Goal: Task Accomplishment & Management: Use online tool/utility

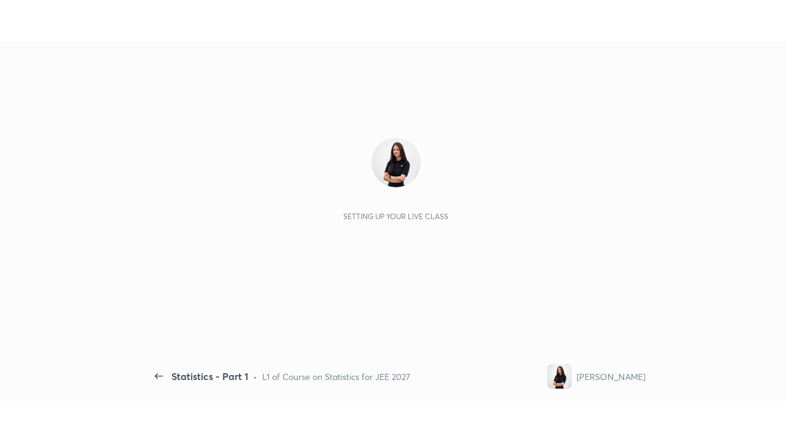
scroll to position [4, 1]
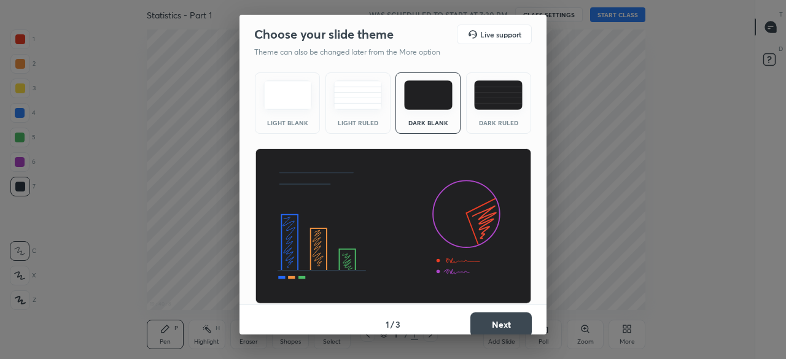
click at [501, 321] on button "Next" at bounding box center [500, 325] width 61 height 25
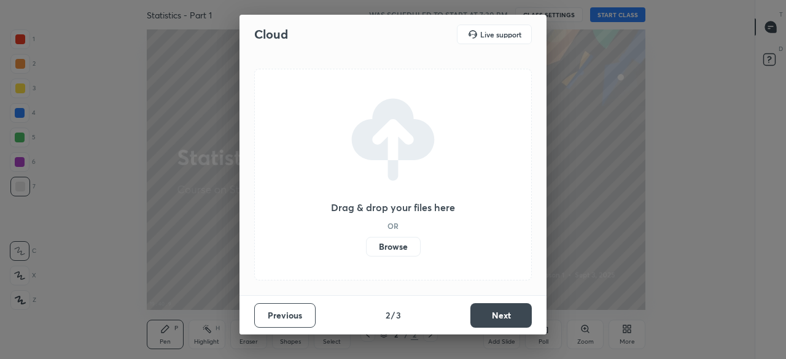
click at [403, 243] on label "Browse" at bounding box center [393, 247] width 55 height 20
click at [366, 243] on input "Browse" at bounding box center [366, 247] width 0 height 20
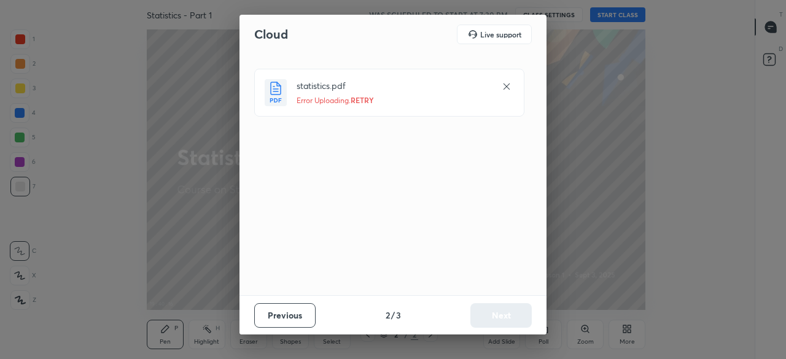
click at [505, 85] on icon at bounding box center [507, 87] width 6 height 6
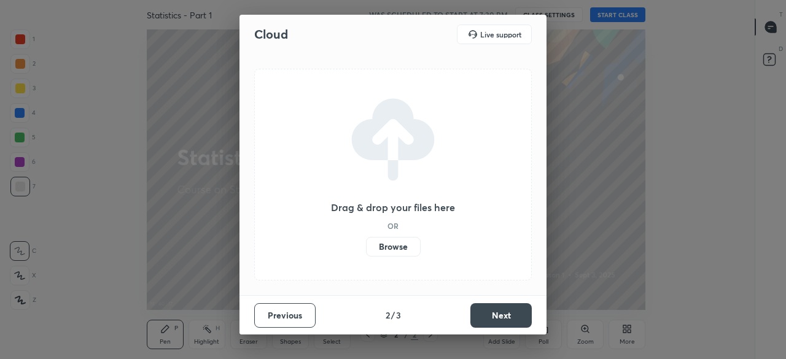
click at [388, 254] on label "Browse" at bounding box center [393, 247] width 55 height 20
click at [366, 254] on input "Browse" at bounding box center [366, 247] width 0 height 20
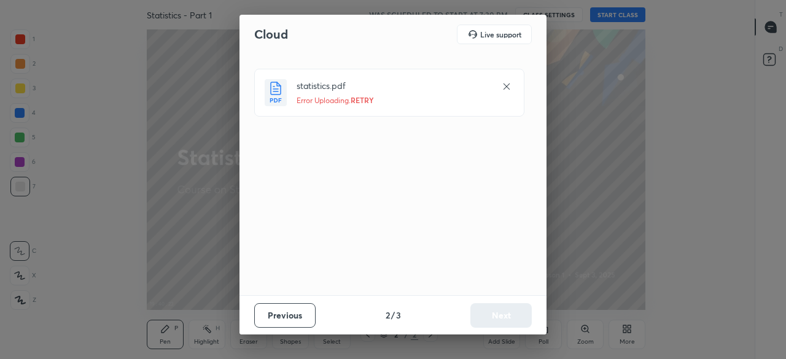
click at [308, 313] on button "Previous" at bounding box center [284, 315] width 61 height 25
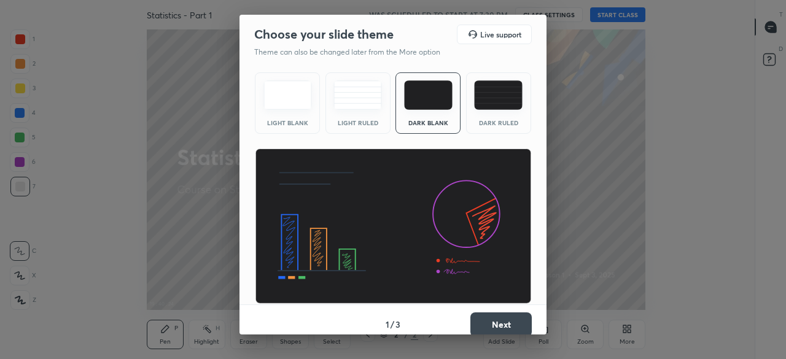
click at [486, 321] on button "Next" at bounding box center [500, 325] width 61 height 25
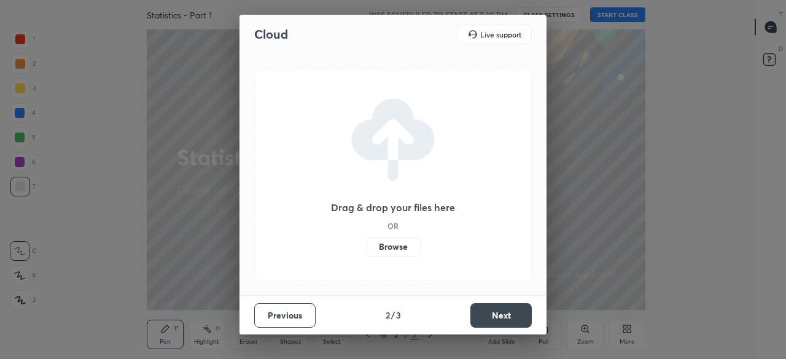
click at [491, 313] on button "Next" at bounding box center [500, 315] width 61 height 25
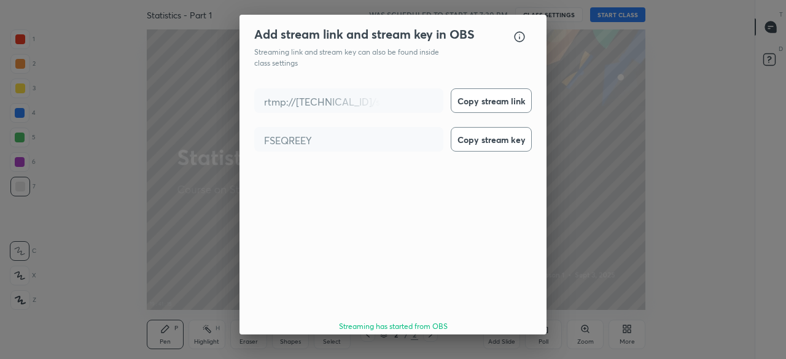
click at [513, 349] on button "Done" at bounding box center [500, 361] width 61 height 25
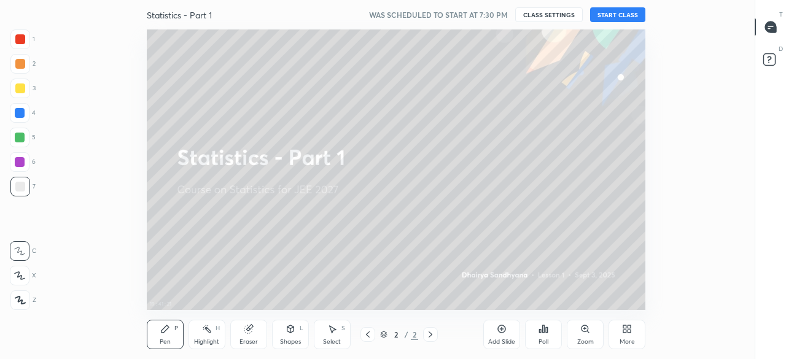
click at [619, 15] on button "START CLASS" at bounding box center [617, 14] width 55 height 15
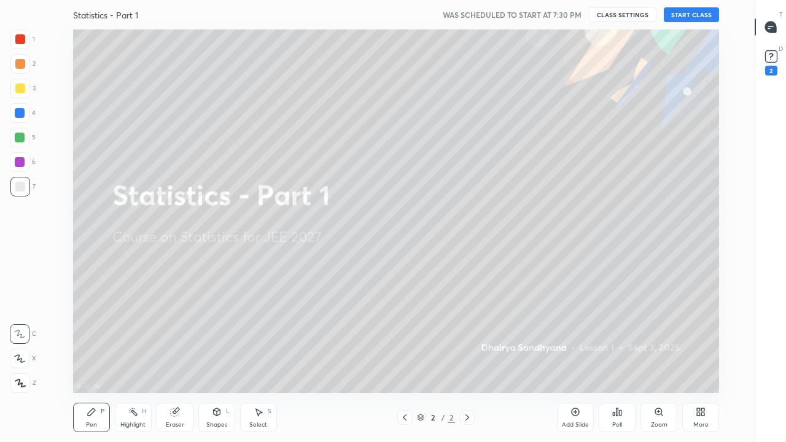
click at [700, 359] on icon at bounding box center [698, 414] width 3 height 3
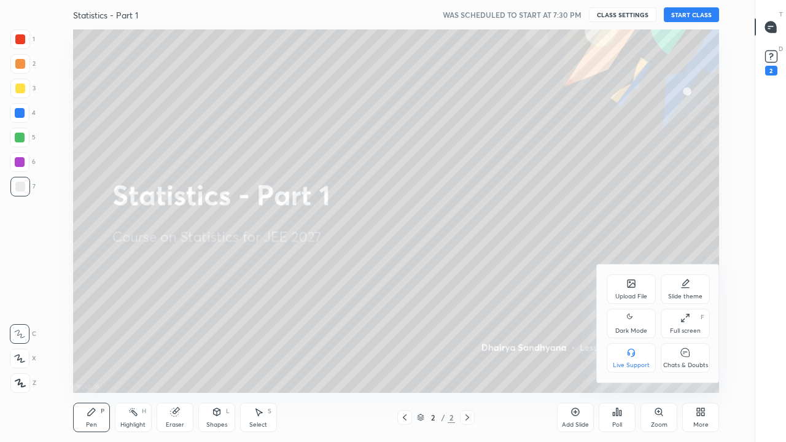
click at [635, 290] on div "Upload File" at bounding box center [631, 289] width 49 height 29
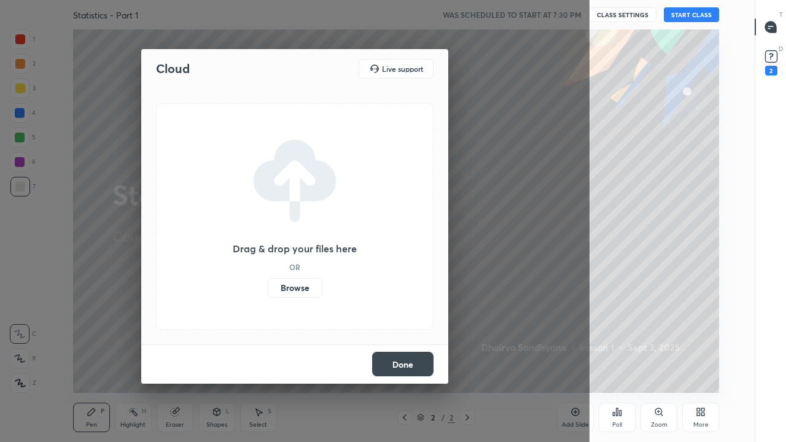
click at [296, 287] on label "Browse" at bounding box center [295, 288] width 55 height 20
click at [268, 287] on input "Browse" at bounding box center [268, 288] width 0 height 20
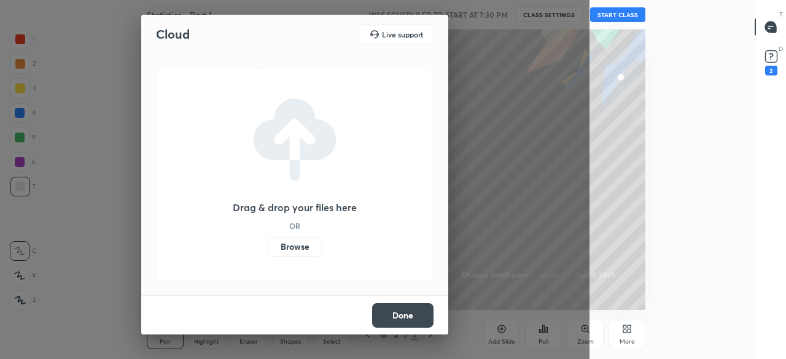
scroll to position [61130, 60697]
type textarea "x"
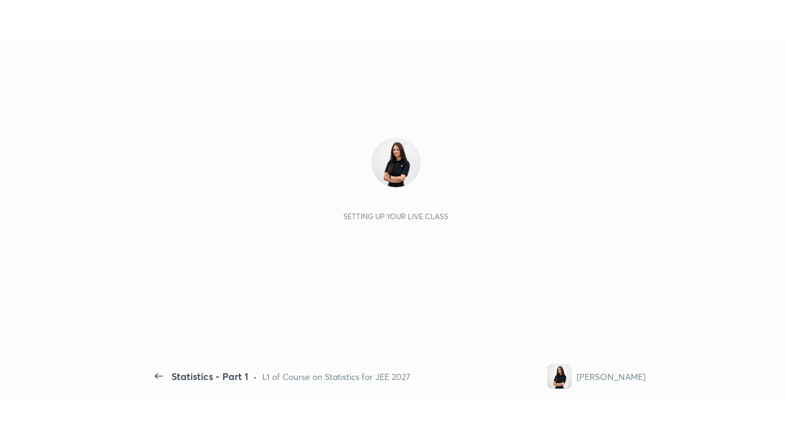
scroll to position [4, 1]
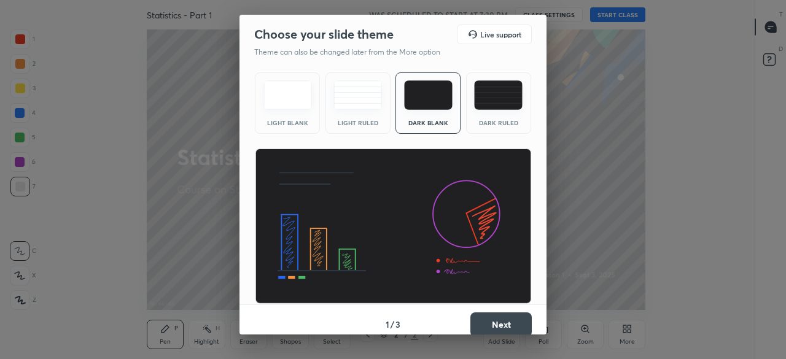
click at [504, 319] on button "Next" at bounding box center [500, 325] width 61 height 25
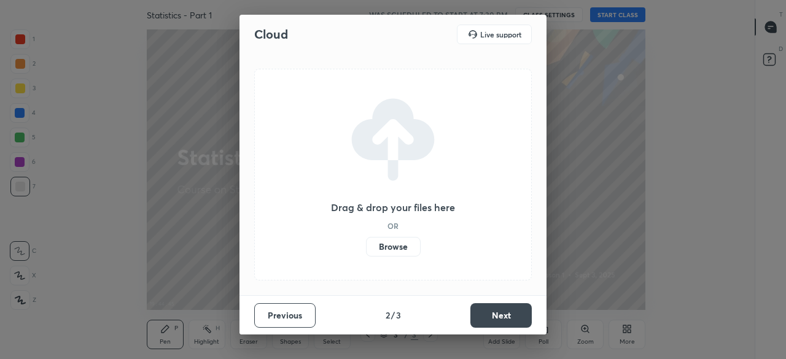
click at [405, 246] on label "Browse" at bounding box center [393, 247] width 55 height 20
click at [366, 246] on input "Browse" at bounding box center [366, 247] width 0 height 20
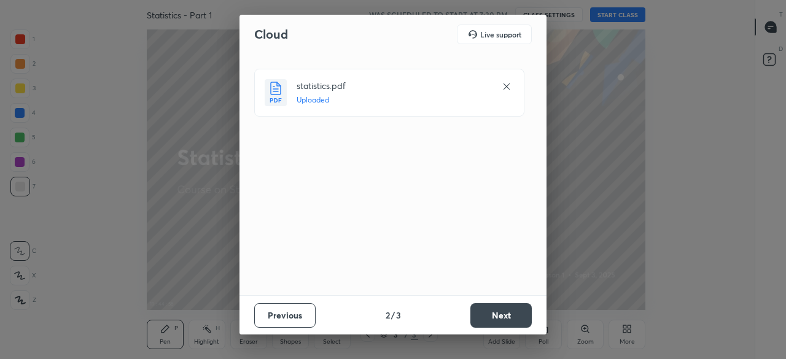
click at [499, 317] on button "Next" at bounding box center [500, 315] width 61 height 25
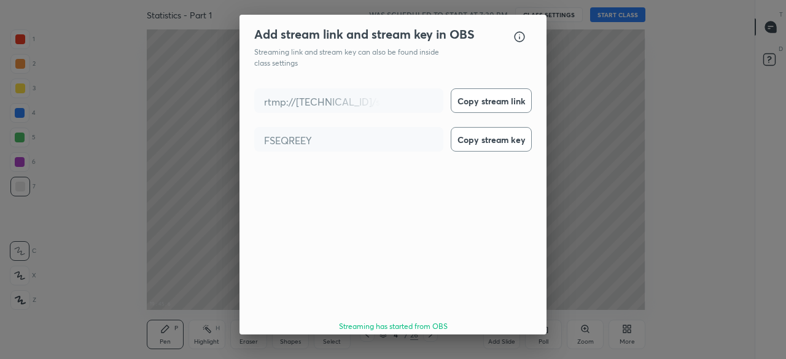
click at [493, 349] on button "Done" at bounding box center [500, 361] width 61 height 25
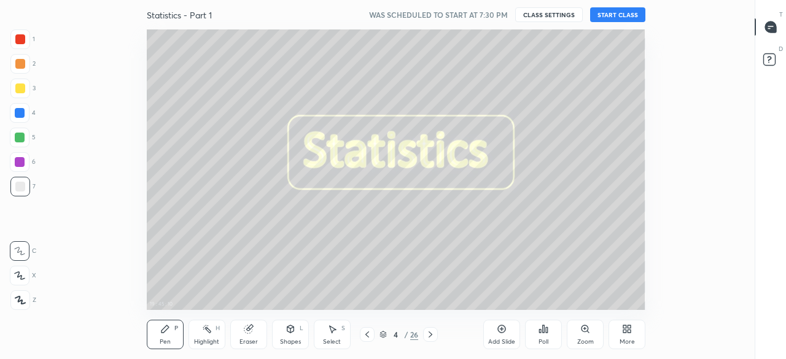
click at [612, 14] on button "START CLASS" at bounding box center [617, 14] width 55 height 15
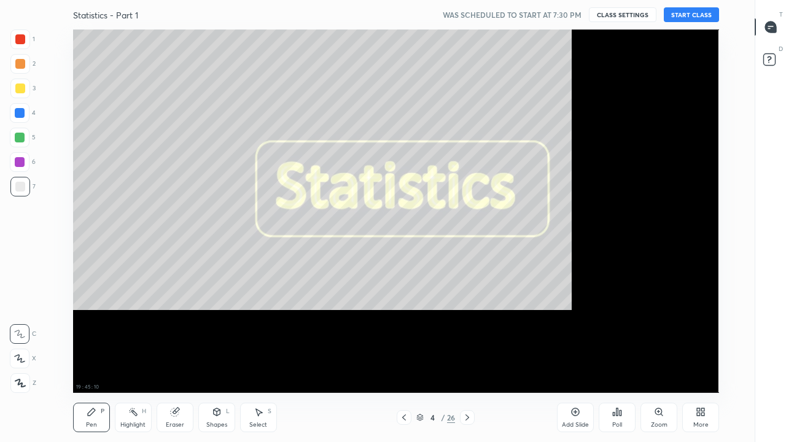
scroll to position [364, 713]
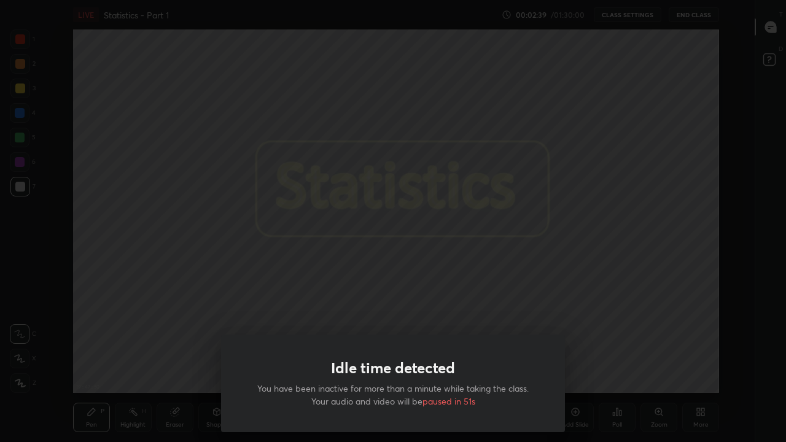
click at [477, 230] on div "Idle time detected You have been inactive for more than a minute while taking t…" at bounding box center [393, 221] width 786 height 442
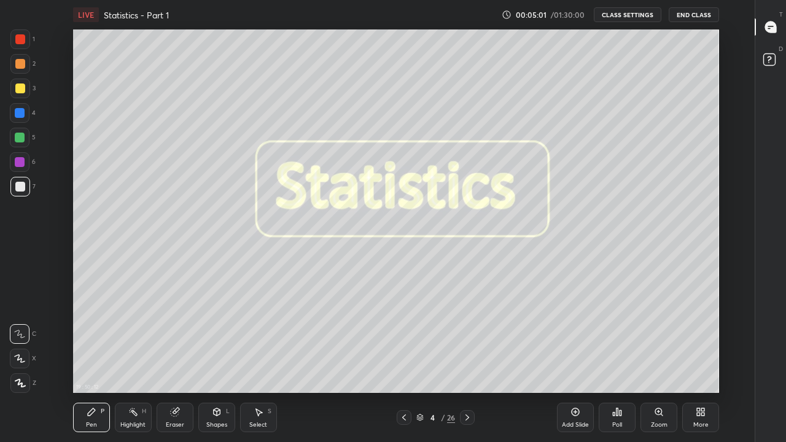
click at [469, 359] on div at bounding box center [467, 417] width 15 height 15
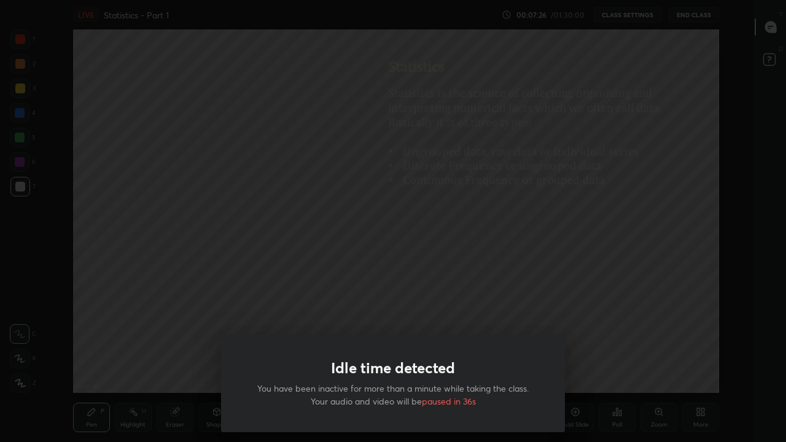
click at [384, 256] on div "Idle time detected You have been inactive for more than a minute while taking t…" at bounding box center [393, 221] width 786 height 442
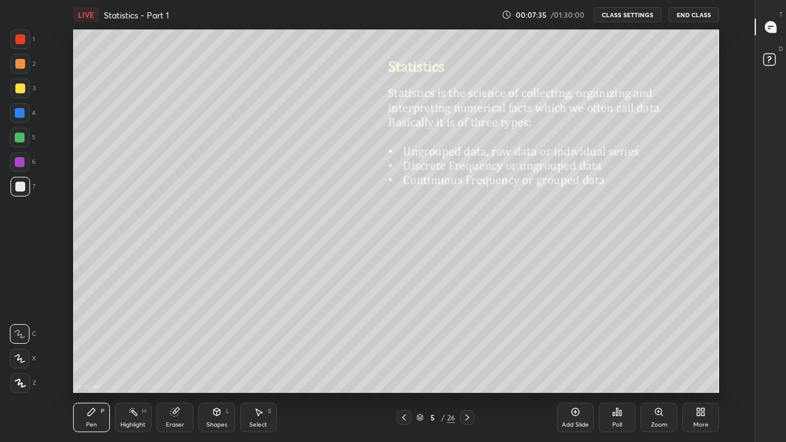
click at [20, 87] on div at bounding box center [20, 89] width 10 height 10
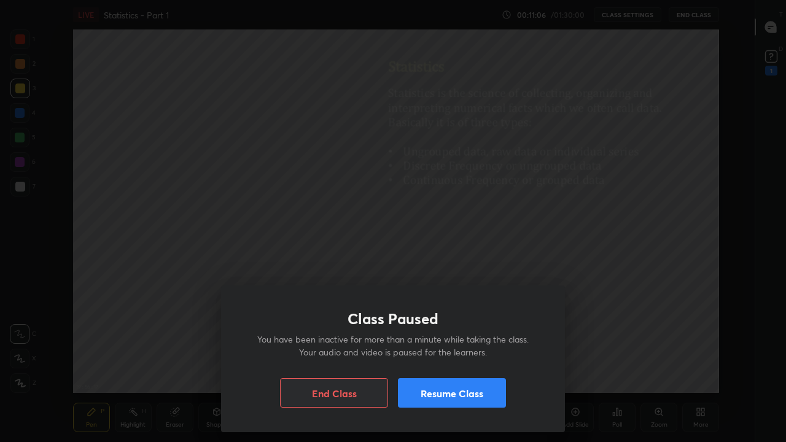
click at [462, 229] on div "Class Paused You have been inactive for more than a minute while taking the cla…" at bounding box center [393, 221] width 786 height 442
click at [452, 359] on button "Resume Class" at bounding box center [452, 392] width 108 height 29
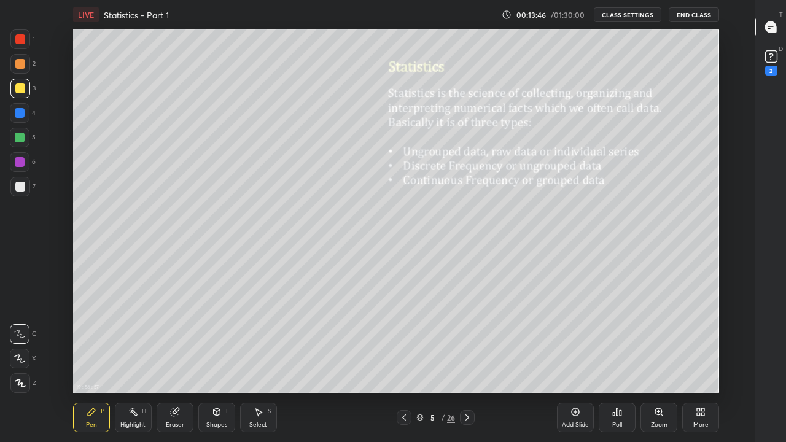
click at [174, 359] on icon at bounding box center [174, 412] width 8 height 8
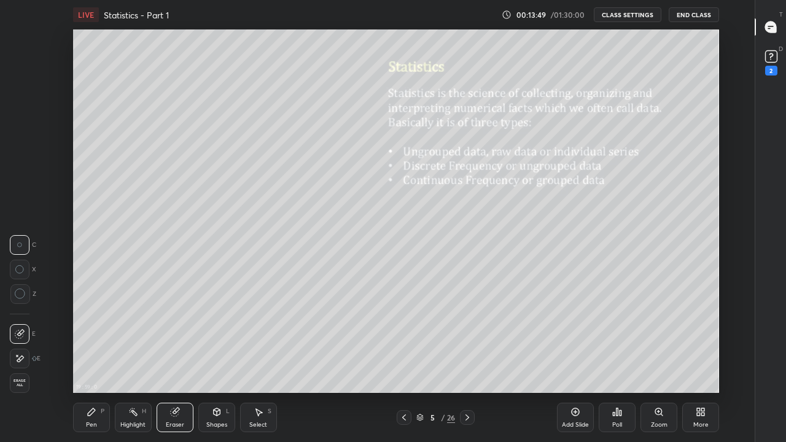
click at [25, 296] on circle at bounding box center [20, 294] width 10 height 10
click at [97, 359] on div "Pen P" at bounding box center [91, 417] width 37 height 29
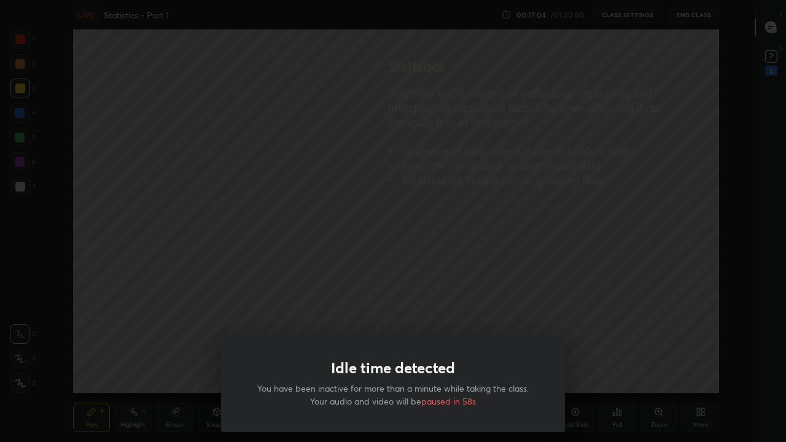
click at [221, 276] on div "Idle time detected You have been inactive for more than a minute while taking t…" at bounding box center [393, 221] width 786 height 442
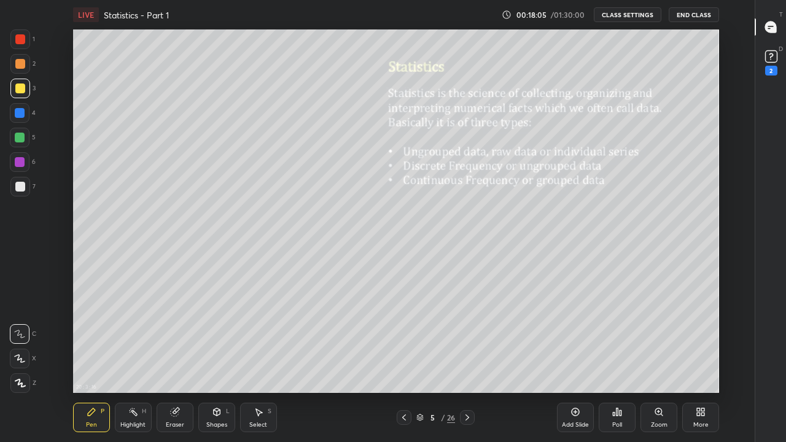
click at [177, 359] on div "Eraser" at bounding box center [175, 417] width 37 height 29
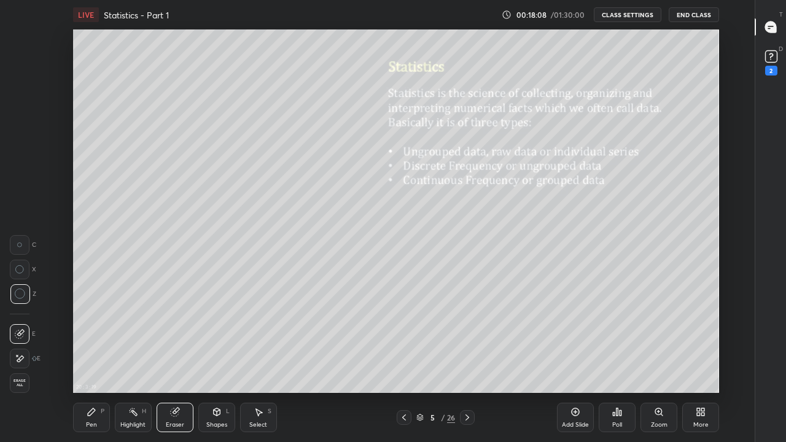
click at [98, 359] on div "Pen P" at bounding box center [91, 417] width 37 height 29
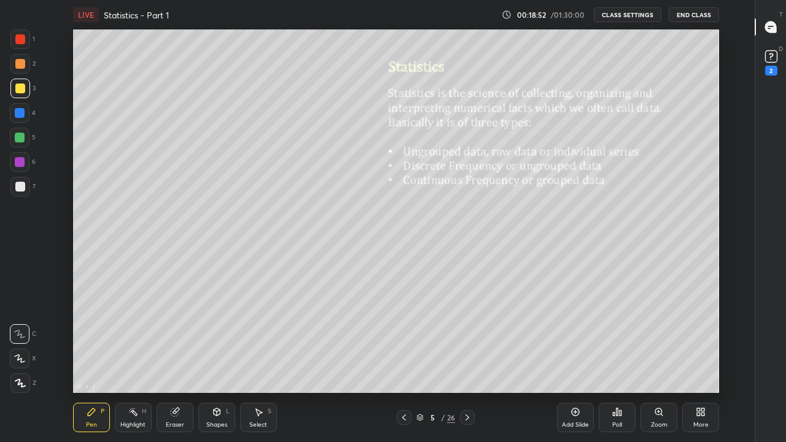
click at [177, 359] on div "Eraser" at bounding box center [175, 425] width 18 height 6
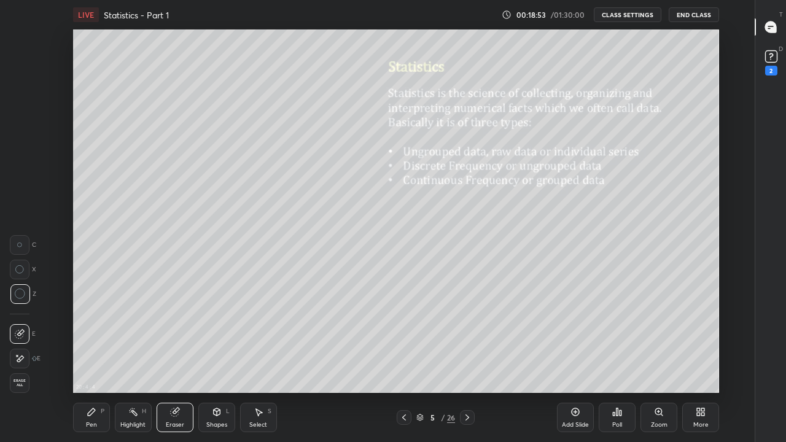
click at [19, 246] on icon at bounding box center [20, 246] width 6 height 6
click at [96, 359] on div "Pen P" at bounding box center [91, 417] width 37 height 29
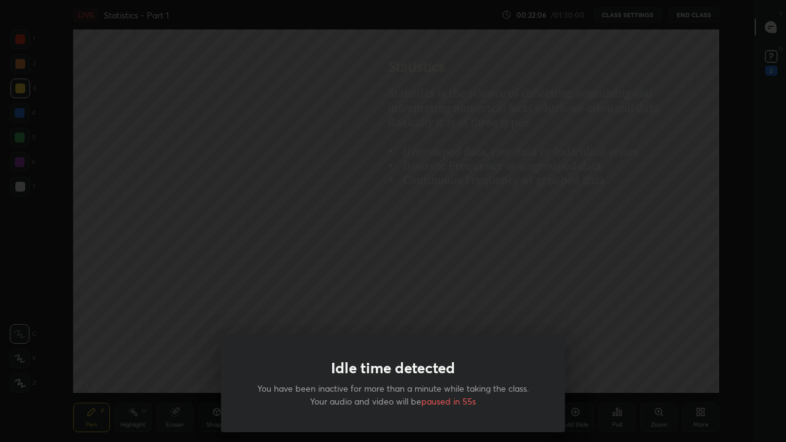
click at [274, 297] on div "Idle time detected You have been inactive for more than a minute while taking t…" at bounding box center [393, 221] width 786 height 442
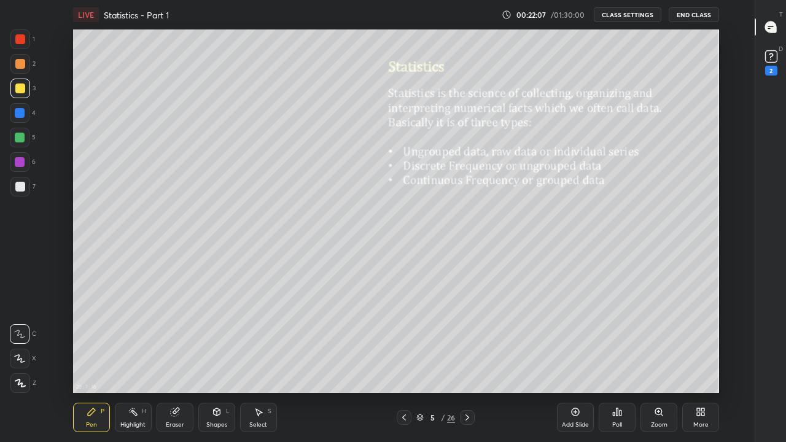
click at [474, 359] on div at bounding box center [467, 417] width 15 height 15
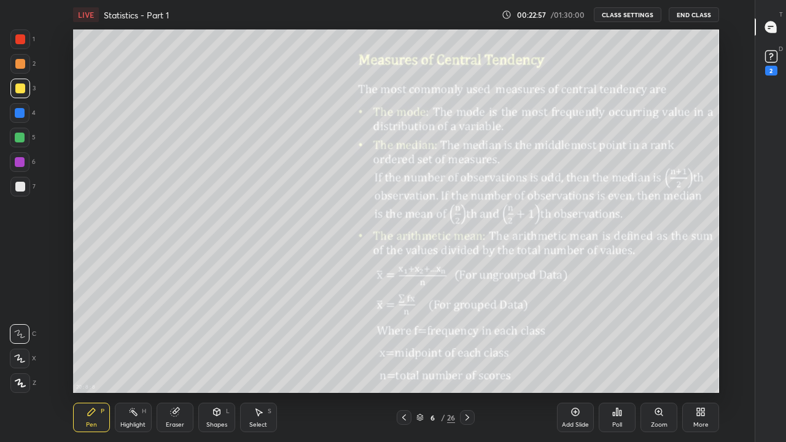
click at [173, 359] on div "Eraser" at bounding box center [175, 425] width 18 height 6
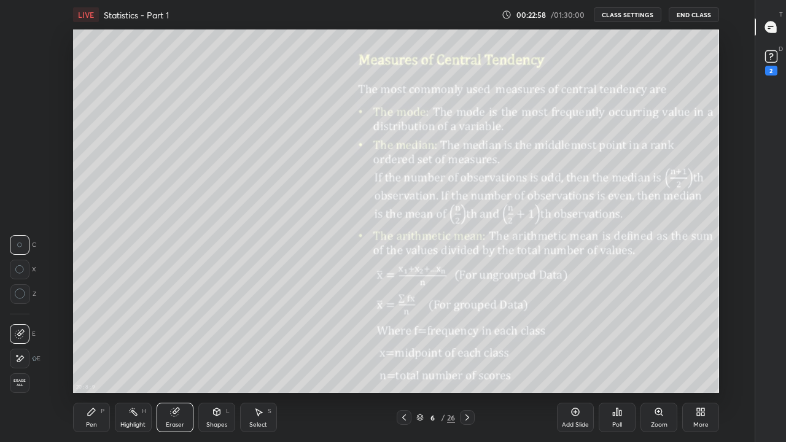
click at [18, 297] on icon at bounding box center [20, 294] width 11 height 11
click at [91, 359] on div "Pen P" at bounding box center [91, 417] width 37 height 29
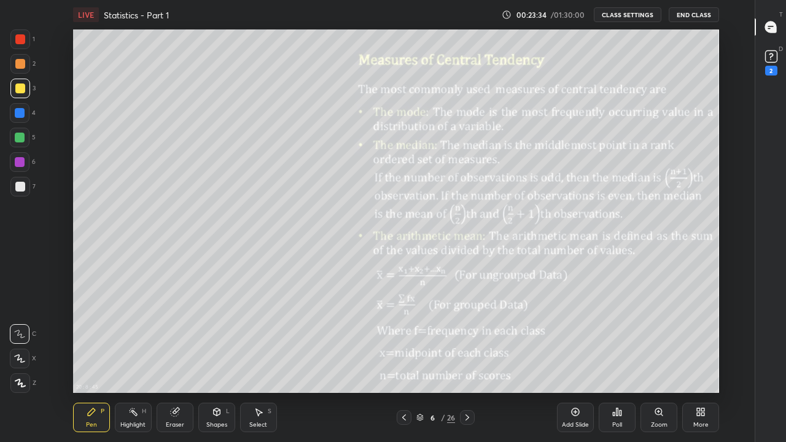
click at [173, 359] on icon at bounding box center [174, 412] width 8 height 8
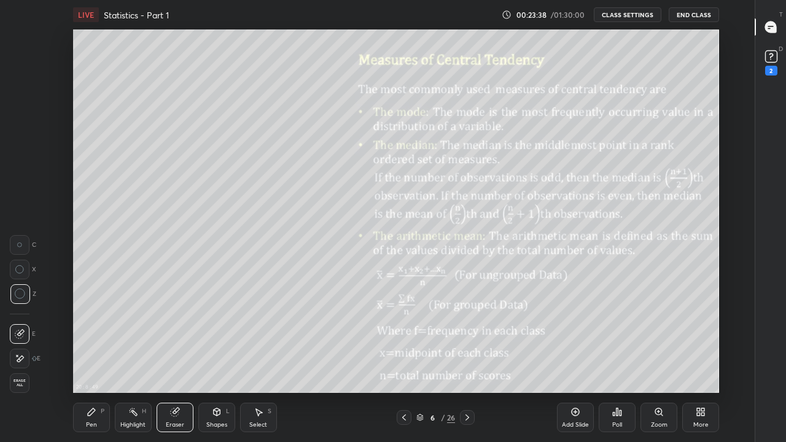
click at [89, 359] on div "Pen" at bounding box center [91, 425] width 11 height 6
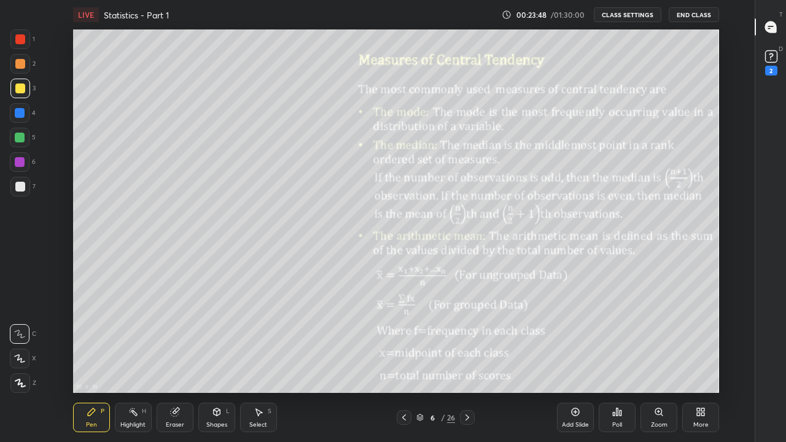
click at [23, 142] on div at bounding box center [20, 138] width 10 height 10
click at [21, 91] on div at bounding box center [20, 89] width 10 height 10
click at [139, 359] on div "Highlight" at bounding box center [132, 425] width 25 height 6
click at [176, 359] on div "Eraser" at bounding box center [175, 425] width 18 height 6
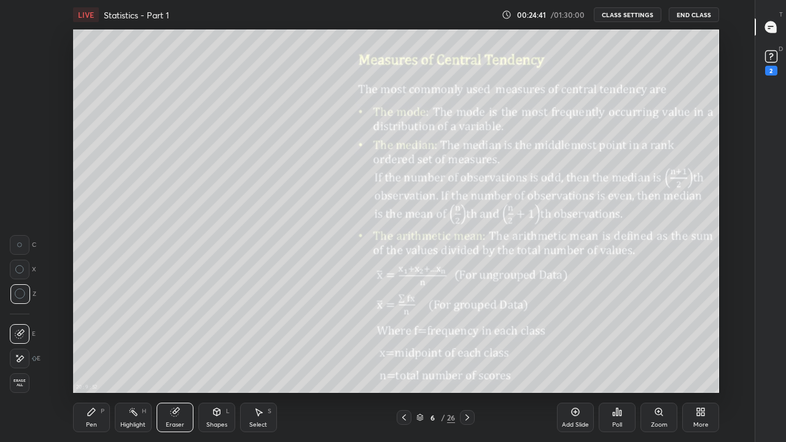
click at [23, 236] on div at bounding box center [20, 245] width 20 height 20
click at [101, 359] on div "P" at bounding box center [103, 411] width 4 height 6
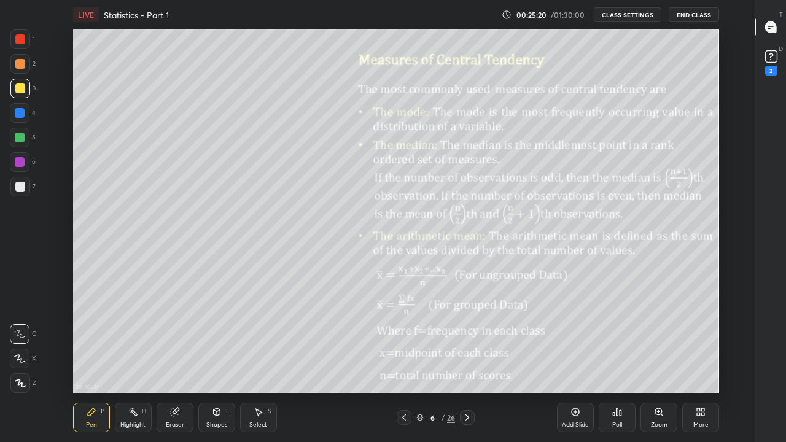
click at [571, 359] on icon at bounding box center [576, 412] width 10 height 10
click at [406, 359] on icon at bounding box center [405, 418] width 10 height 10
click at [167, 359] on div "Eraser" at bounding box center [175, 417] width 37 height 29
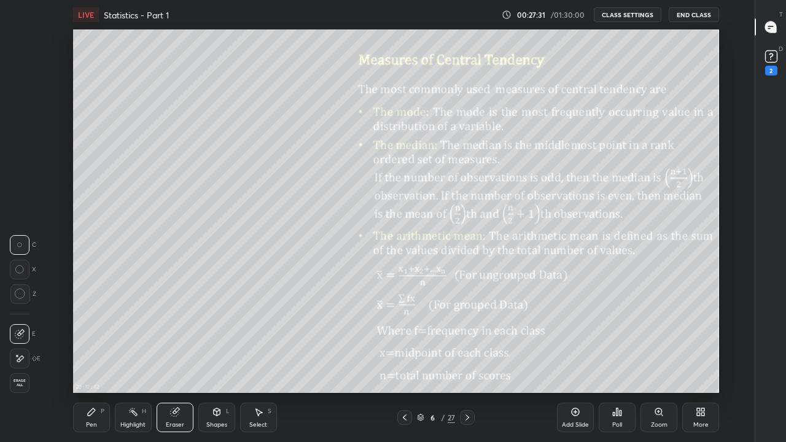
click at [18, 248] on div at bounding box center [20, 245] width 20 height 20
click at [92, 359] on div "Pen P" at bounding box center [91, 417] width 37 height 29
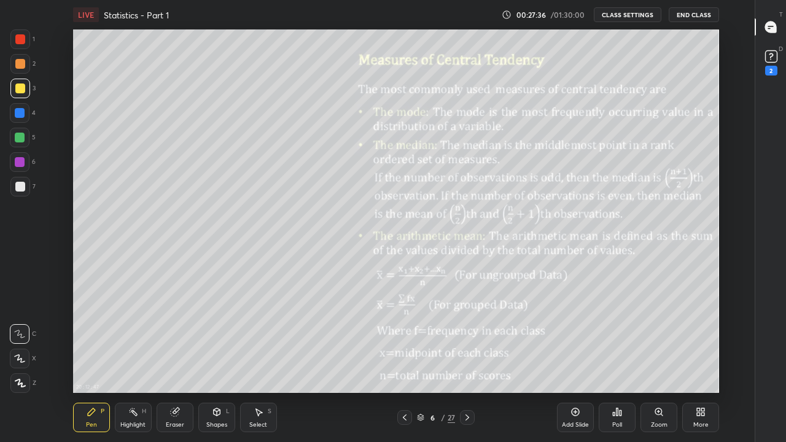
click at [177, 359] on icon at bounding box center [174, 412] width 8 height 8
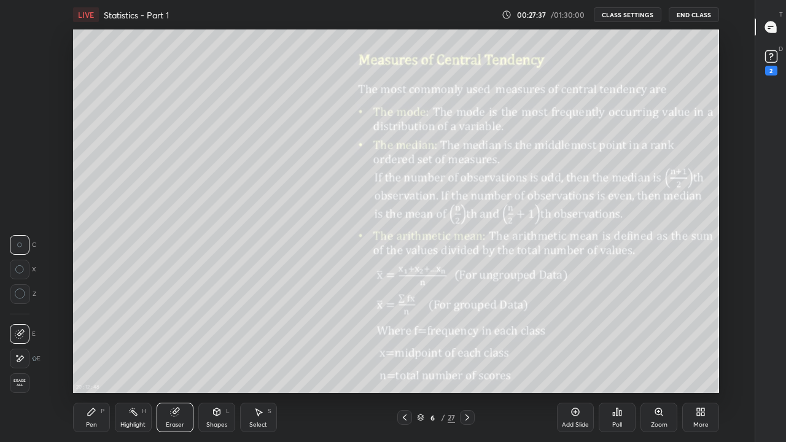
click at [171, 359] on icon at bounding box center [174, 412] width 8 height 8
click at [85, 359] on div "Pen P" at bounding box center [91, 417] width 37 height 29
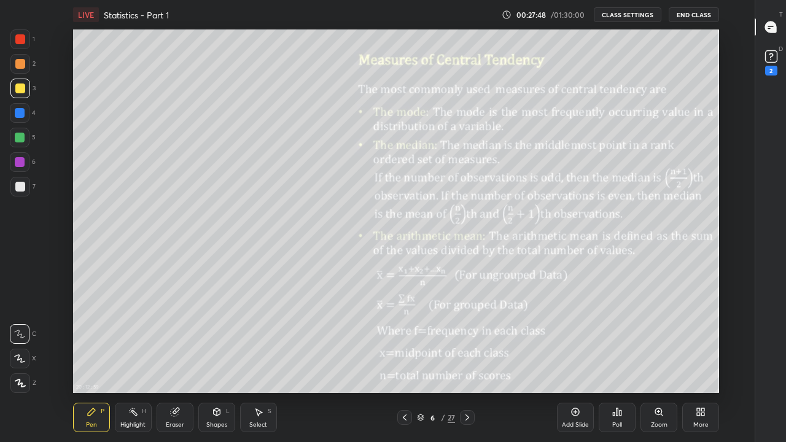
click at [188, 359] on div "Eraser" at bounding box center [175, 417] width 37 height 29
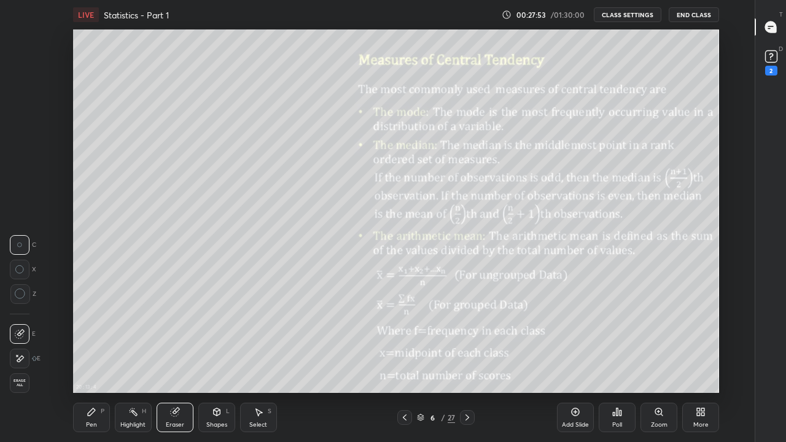
click at [93, 359] on div "Pen P" at bounding box center [91, 417] width 37 height 29
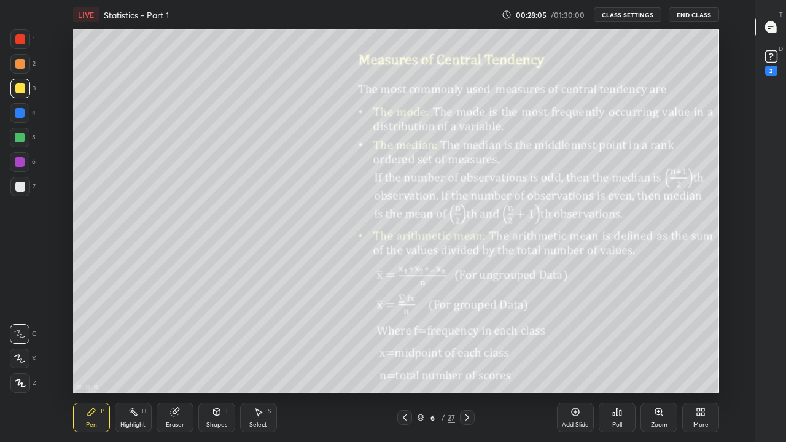
click at [176, 359] on icon at bounding box center [176, 411] width 7 height 6
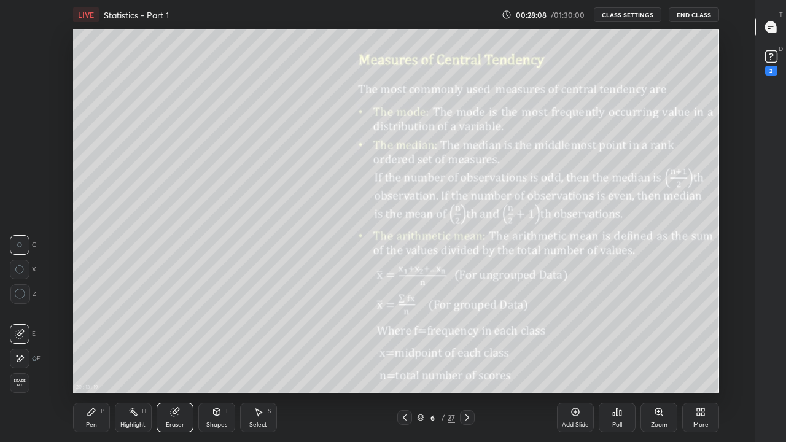
click at [102, 359] on div "P" at bounding box center [103, 411] width 4 height 6
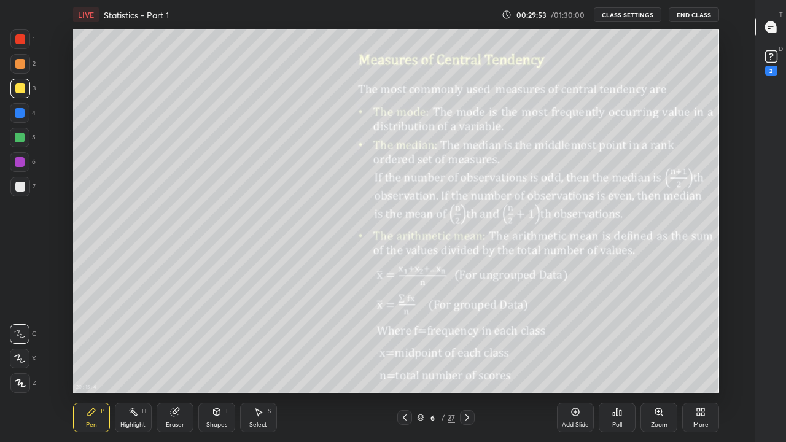
click at [23, 138] on div at bounding box center [20, 138] width 10 height 10
click at [173, 359] on icon at bounding box center [175, 412] width 10 height 10
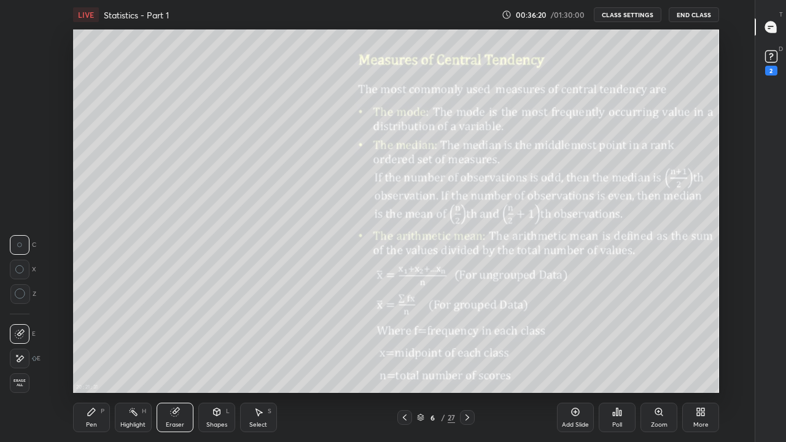
click at [176, 359] on div "Eraser" at bounding box center [175, 417] width 37 height 29
click at [97, 359] on div "Pen P" at bounding box center [91, 417] width 37 height 29
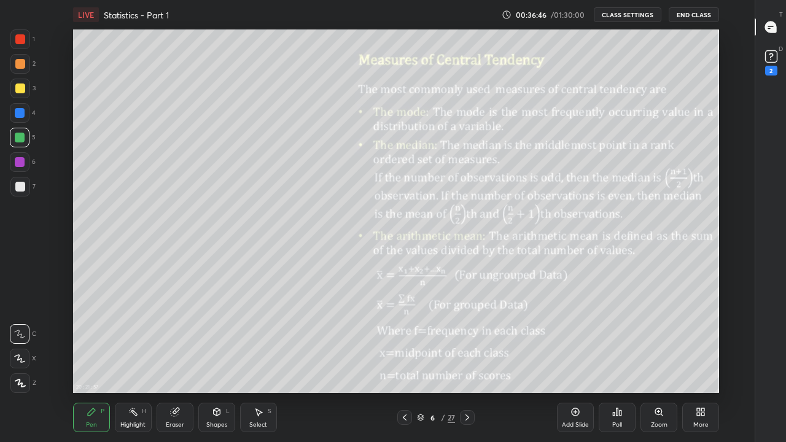
click at [165, 359] on div "Eraser" at bounding box center [175, 417] width 37 height 29
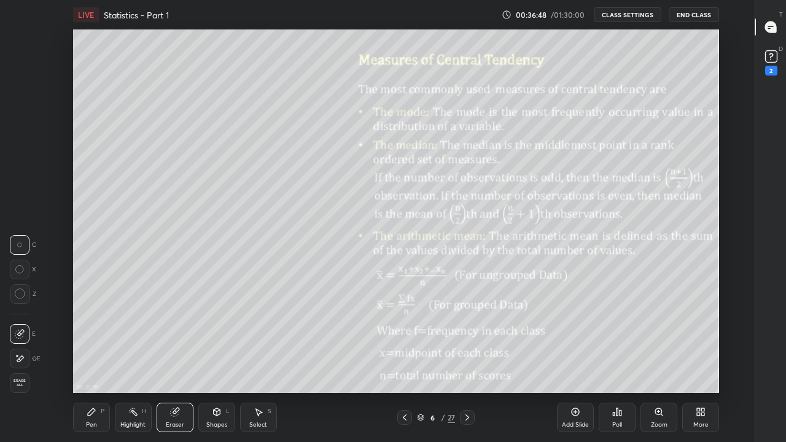
click at [87, 359] on div "Pen P" at bounding box center [91, 417] width 37 height 29
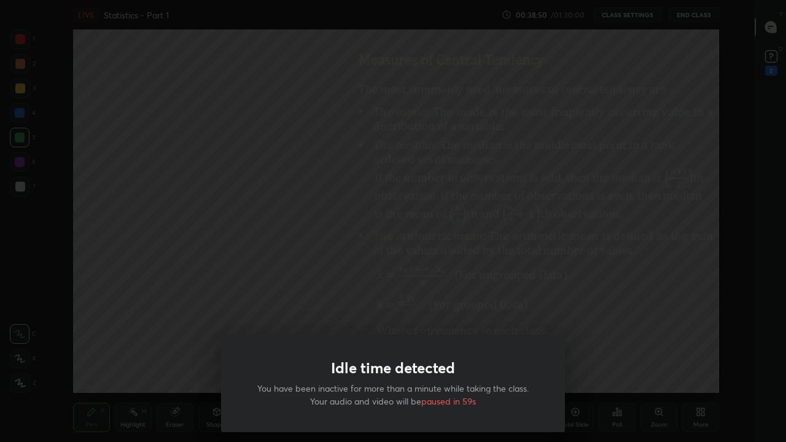
click at [397, 243] on div "Idle time detected You have been inactive for more than a minute while taking t…" at bounding box center [393, 221] width 786 height 442
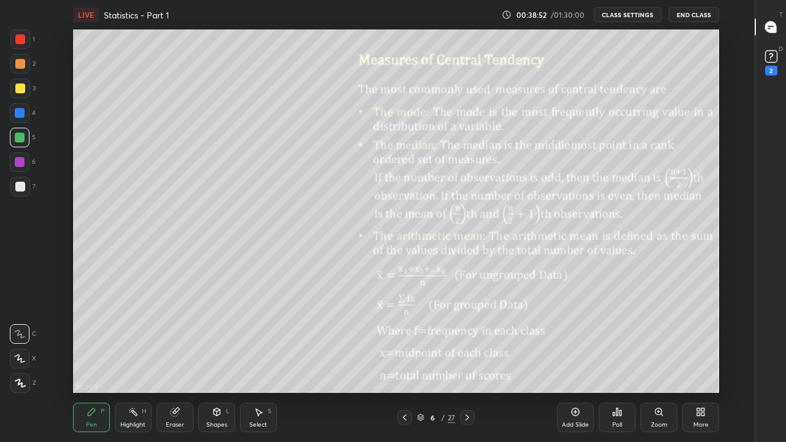
click at [467, 359] on icon at bounding box center [467, 418] width 10 height 10
click at [571, 359] on icon at bounding box center [576, 412] width 10 height 10
click at [173, 359] on div "Eraser" at bounding box center [175, 417] width 37 height 29
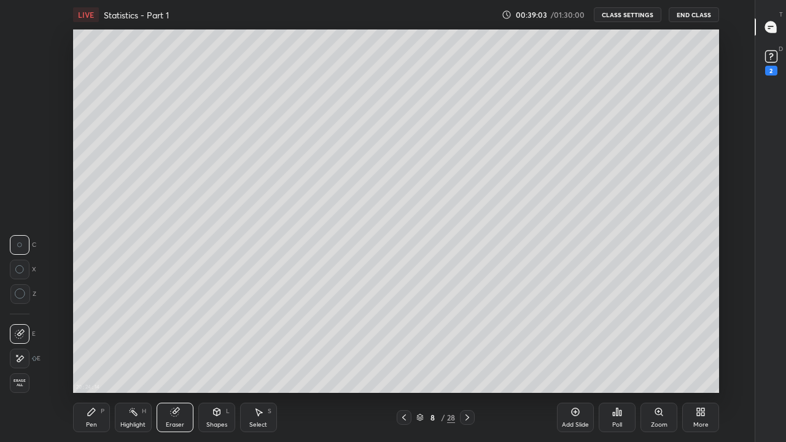
click at [23, 295] on icon at bounding box center [20, 294] width 11 height 11
click at [88, 359] on icon at bounding box center [91, 411] width 7 height 7
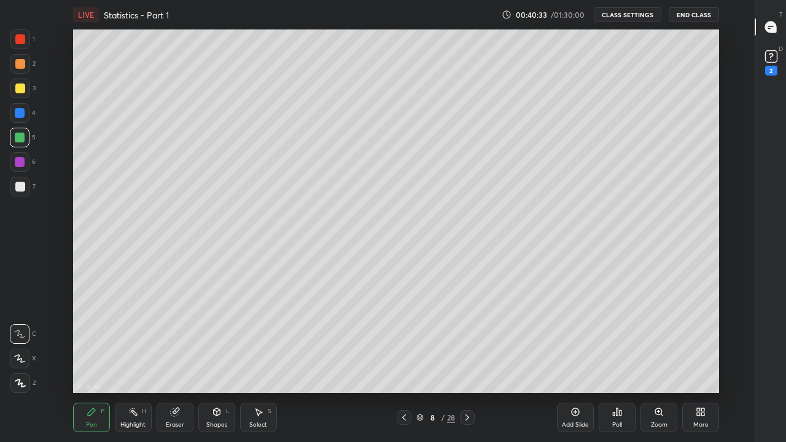
click at [176, 359] on icon at bounding box center [174, 412] width 8 height 8
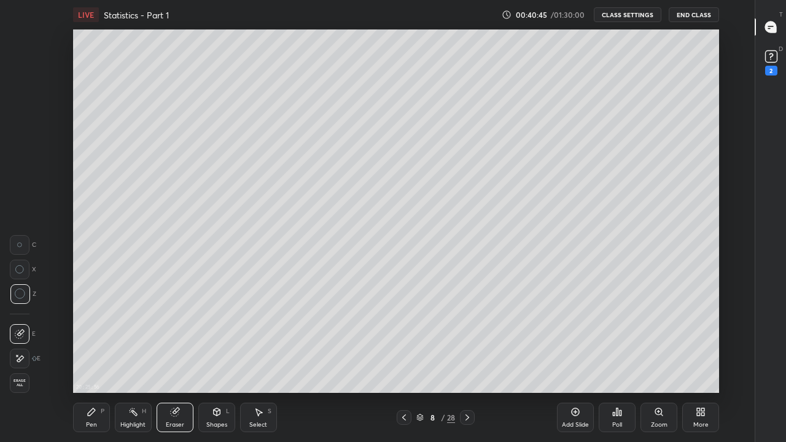
click at [92, 359] on icon at bounding box center [91, 411] width 7 height 7
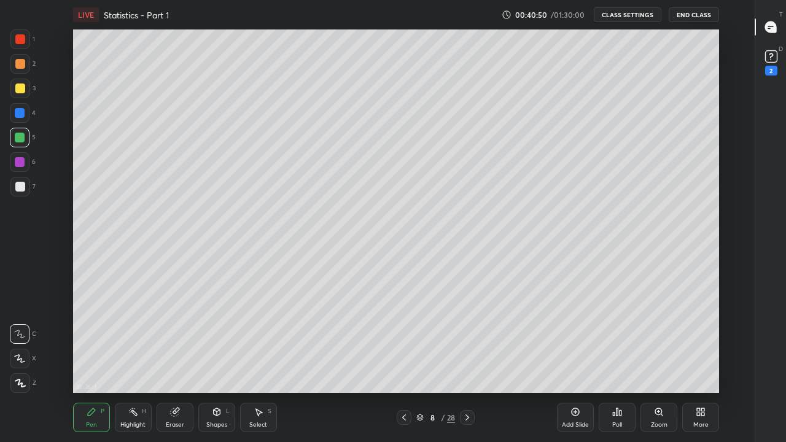
click at [171, 359] on div "Eraser" at bounding box center [175, 417] width 37 height 29
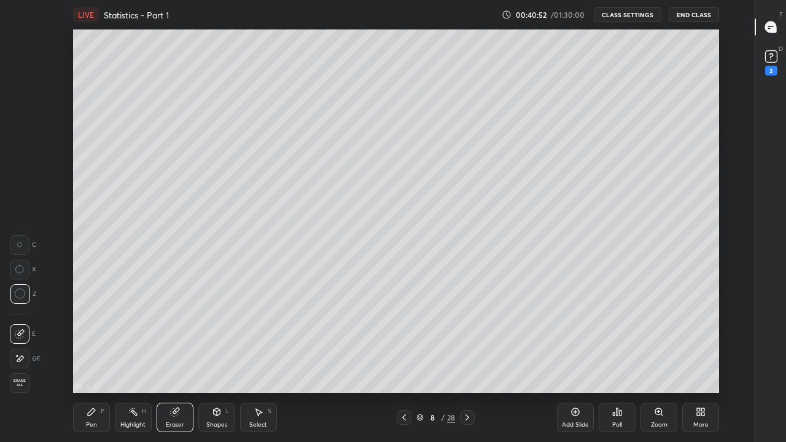
click at [98, 359] on div "Pen P" at bounding box center [91, 417] width 37 height 29
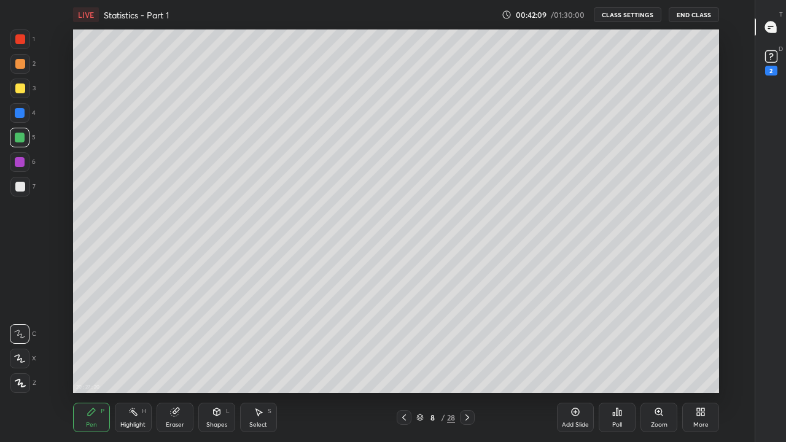
click at [404, 359] on icon at bounding box center [404, 418] width 10 height 10
click at [29, 43] on div at bounding box center [20, 39] width 20 height 20
click at [402, 359] on icon at bounding box center [404, 418] width 10 height 10
click at [468, 359] on icon at bounding box center [467, 418] width 10 height 10
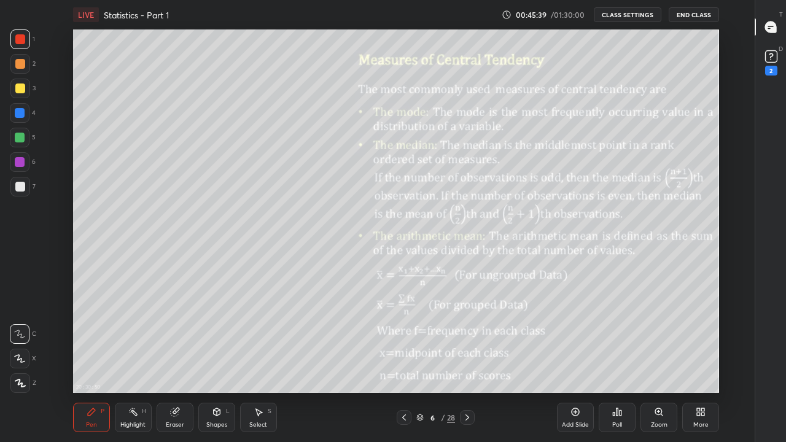
click at [22, 190] on div at bounding box center [20, 187] width 10 height 10
click at [24, 90] on div at bounding box center [20, 89] width 10 height 10
click at [21, 61] on div at bounding box center [20, 64] width 10 height 10
click at [21, 37] on div at bounding box center [20, 39] width 10 height 10
click at [467, 359] on icon at bounding box center [467, 418] width 10 height 10
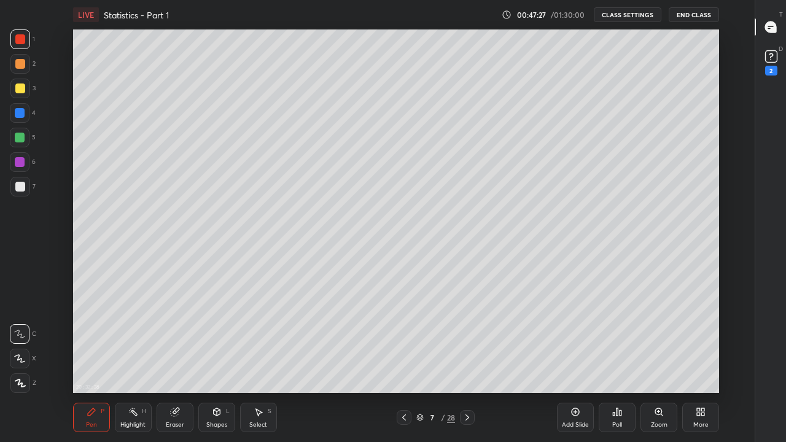
click at [466, 359] on icon at bounding box center [467, 418] width 10 height 10
click at [467, 359] on icon at bounding box center [467, 418] width 4 height 6
click at [19, 85] on div at bounding box center [20, 89] width 10 height 10
click at [469, 359] on icon at bounding box center [467, 418] width 10 height 10
click at [653, 359] on div "Zoom" at bounding box center [659, 417] width 37 height 29
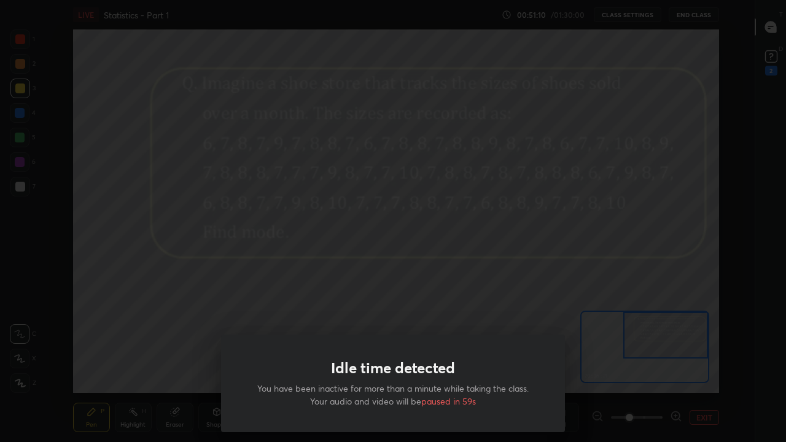
click at [254, 268] on div "Idle time detected You have been inactive for more than a minute while taking t…" at bounding box center [393, 221] width 786 height 442
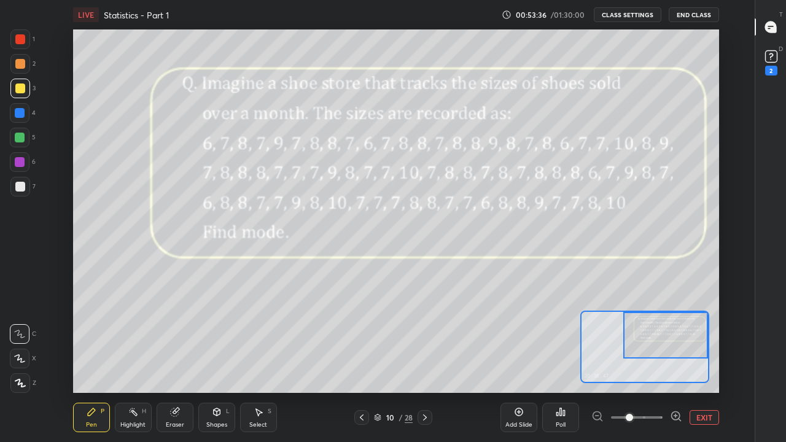
click at [701, 359] on button "EXIT" at bounding box center [704, 417] width 29 height 15
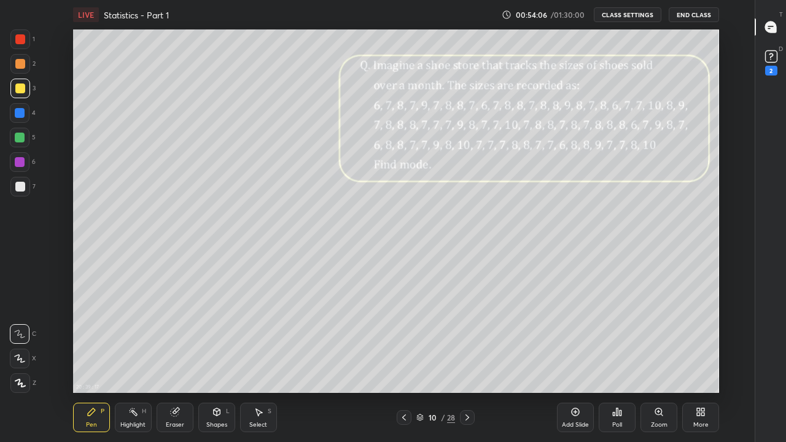
click at [21, 67] on div at bounding box center [20, 64] width 10 height 10
click at [467, 359] on icon at bounding box center [467, 418] width 10 height 10
click at [21, 92] on div at bounding box center [20, 89] width 10 height 10
click at [469, 359] on icon at bounding box center [467, 418] width 4 height 6
click at [467, 359] on icon at bounding box center [467, 418] width 10 height 10
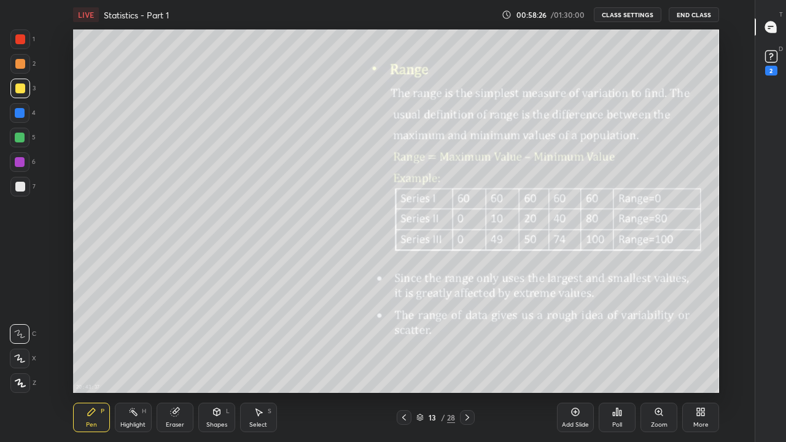
click at [184, 359] on div "Eraser" at bounding box center [175, 417] width 37 height 29
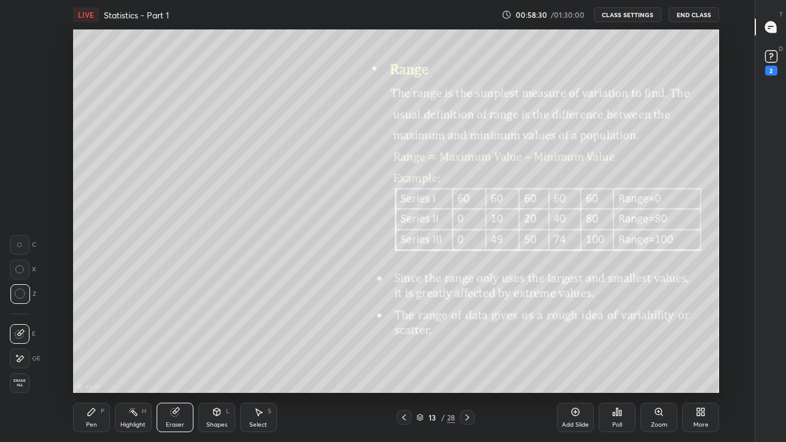
click at [90, 359] on icon at bounding box center [92, 412] width 10 height 10
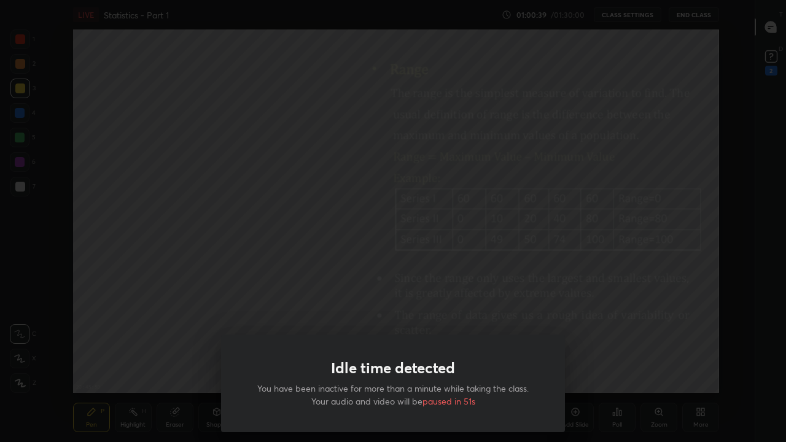
click at [469, 271] on div "Idle time detected You have been inactive for more than a minute while taking t…" at bounding box center [393, 221] width 786 height 442
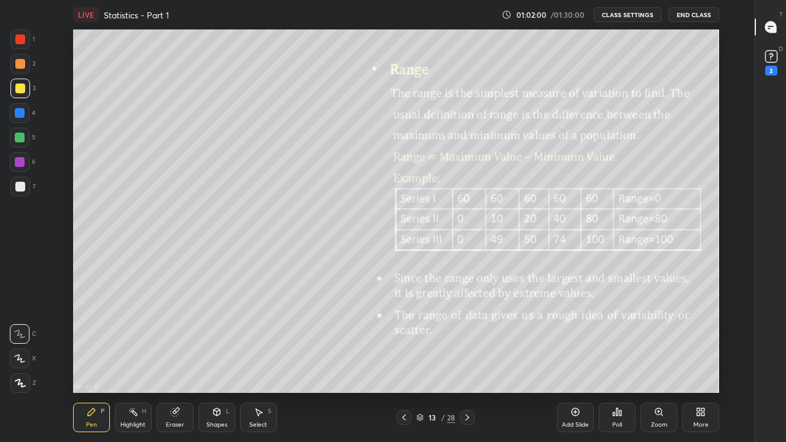
click at [467, 359] on icon at bounding box center [467, 418] width 10 height 10
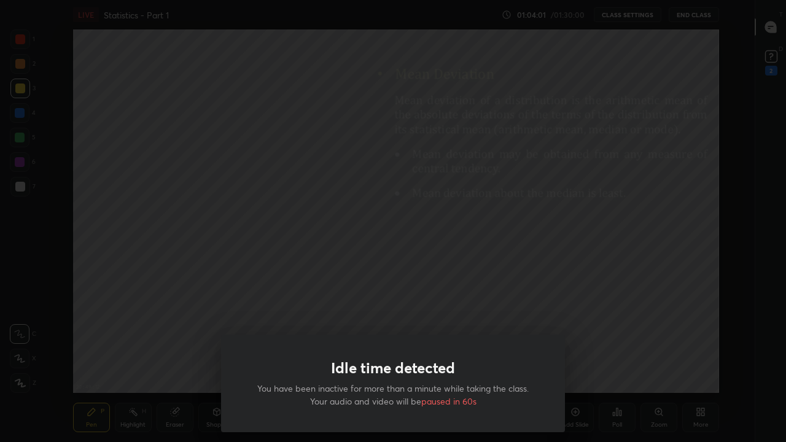
click at [356, 297] on div "Idle time detected You have been inactive for more than a minute while taking t…" at bounding box center [393, 221] width 786 height 442
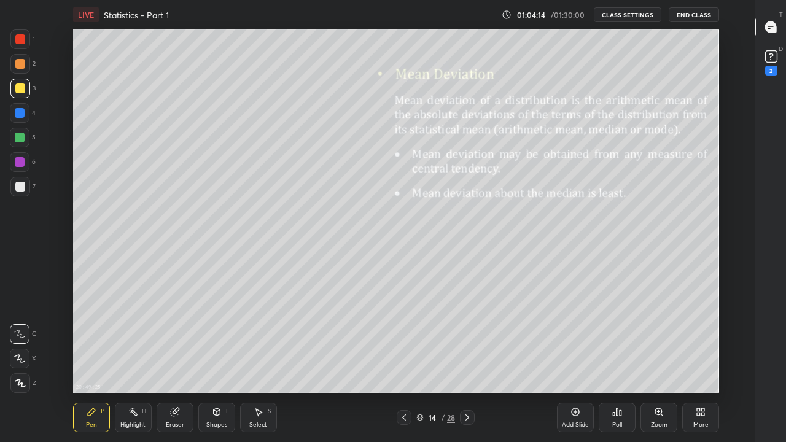
click at [22, 40] on div at bounding box center [20, 39] width 10 height 10
click at [465, 359] on icon at bounding box center [467, 418] width 10 height 10
click at [404, 359] on icon at bounding box center [404, 418] width 10 height 10
click at [23, 91] on div at bounding box center [20, 89] width 10 height 10
click at [20, 64] on div at bounding box center [20, 64] width 10 height 10
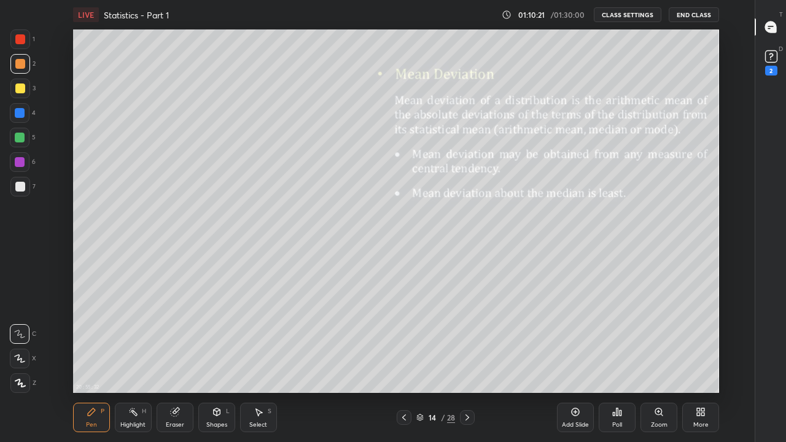
click at [473, 359] on div at bounding box center [467, 417] width 15 height 15
click at [462, 359] on div at bounding box center [467, 417] width 15 height 15
click at [410, 359] on div at bounding box center [404, 417] width 15 height 15
click at [403, 359] on div at bounding box center [404, 417] width 15 height 15
click at [467, 359] on icon at bounding box center [467, 418] width 10 height 10
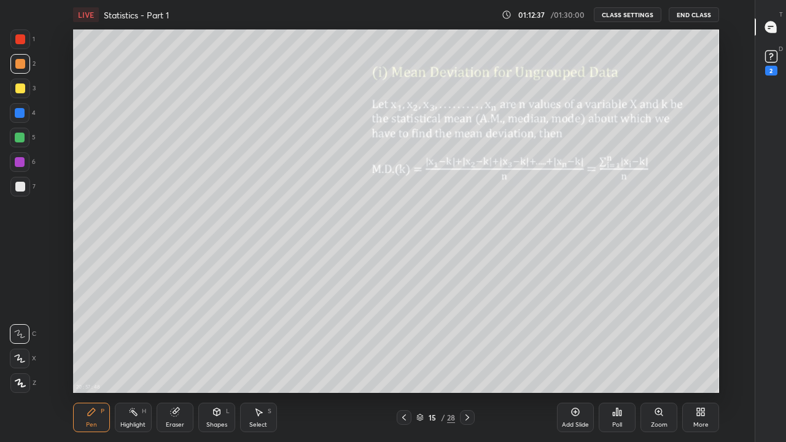
click at [468, 359] on icon at bounding box center [467, 418] width 4 height 6
click at [24, 95] on div at bounding box center [20, 89] width 20 height 20
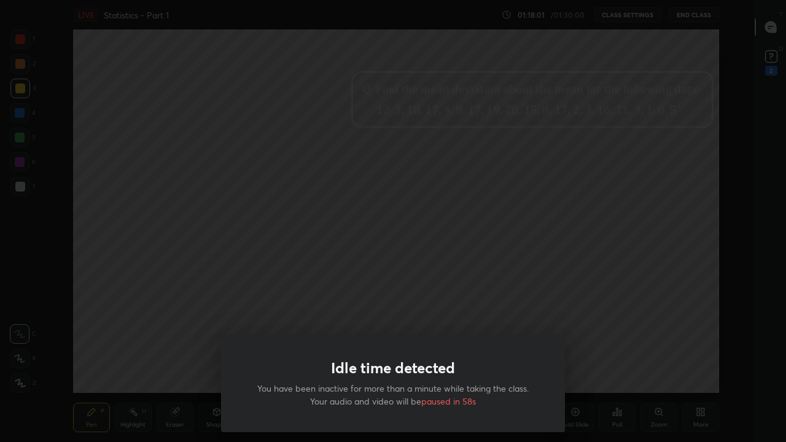
click at [399, 281] on div "Idle time detected You have been inactive for more than a minute while taking t…" at bounding box center [393, 221] width 786 height 442
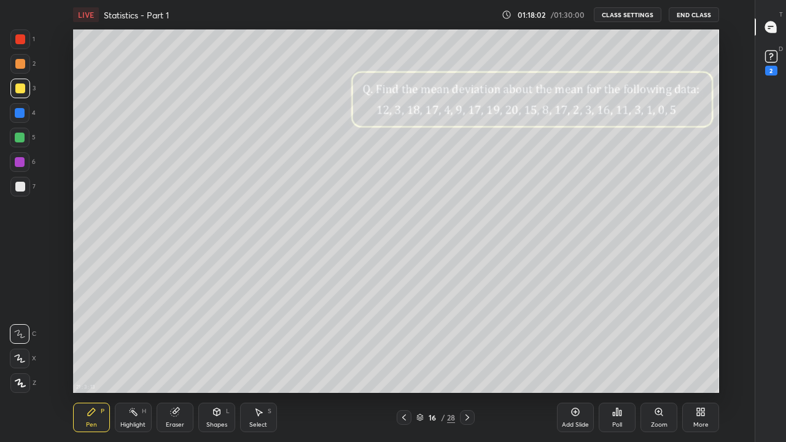
click at [402, 359] on icon at bounding box center [404, 418] width 10 height 10
click at [467, 359] on icon at bounding box center [467, 418] width 10 height 10
type textarea "x"
click at [771, 65] on icon at bounding box center [771, 56] width 18 height 18
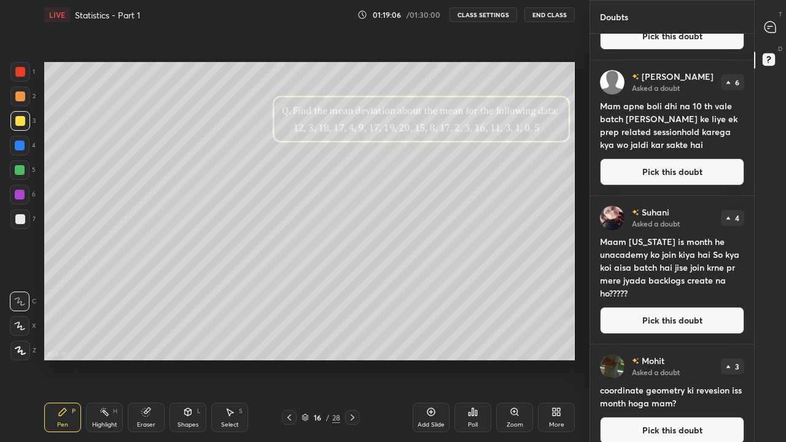
scroll to position [109, 0]
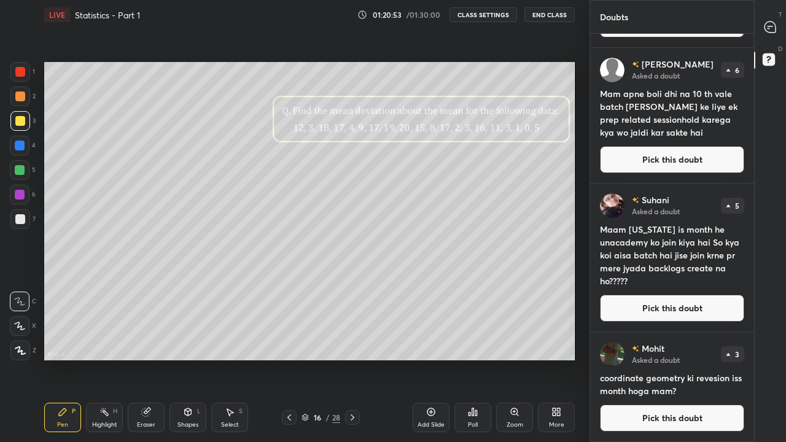
click at [551, 359] on icon at bounding box center [556, 412] width 10 height 10
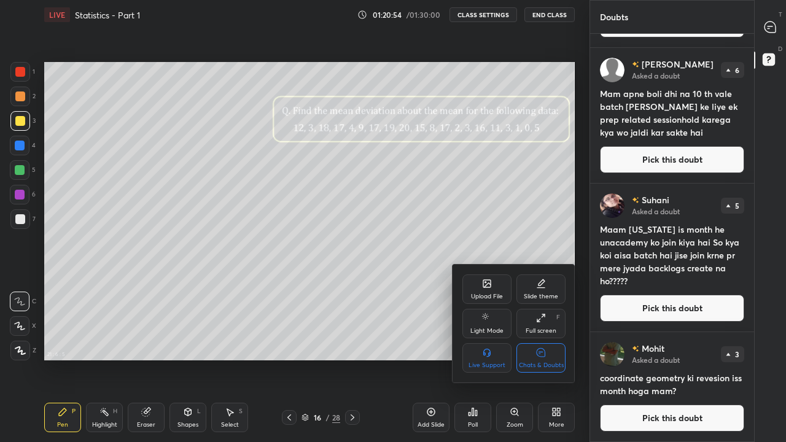
click at [556, 357] on div "Chats & Doubts" at bounding box center [540, 357] width 49 height 29
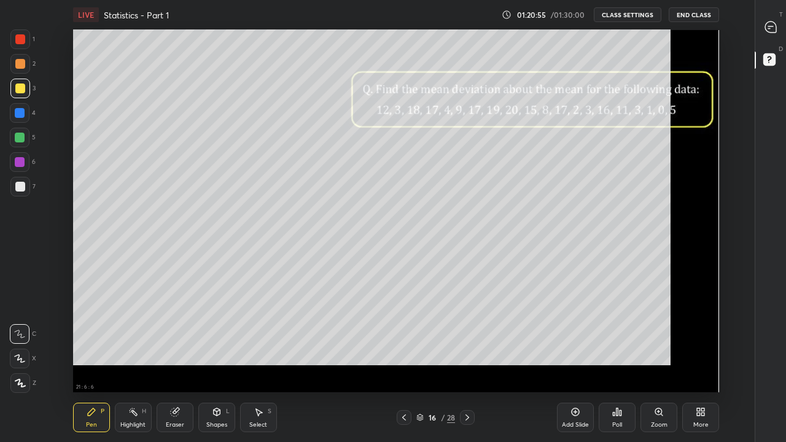
scroll to position [364, 713]
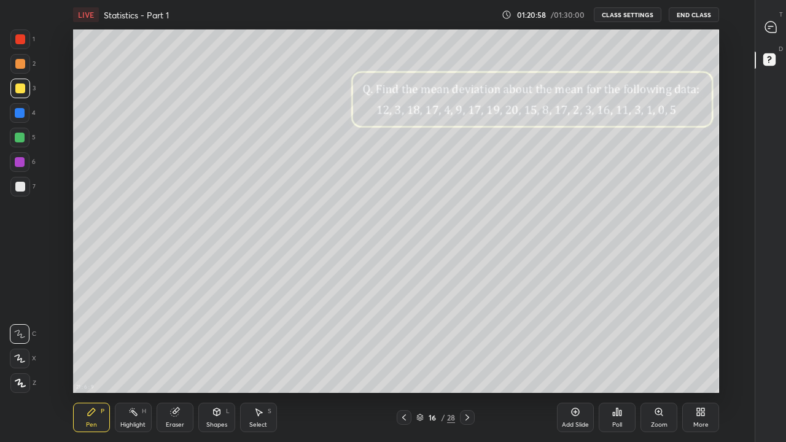
click at [467, 359] on icon at bounding box center [467, 418] width 10 height 10
click at [17, 62] on div at bounding box center [20, 64] width 10 height 10
click at [174, 359] on div "Eraser" at bounding box center [175, 417] width 37 height 29
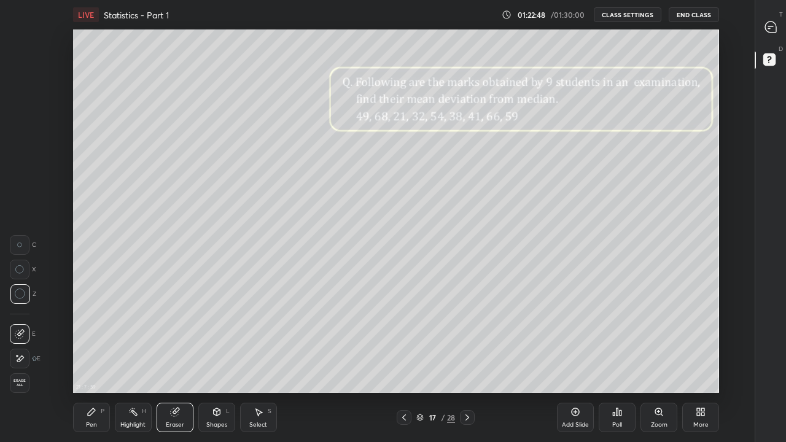
click at [94, 359] on div "Pen" at bounding box center [91, 425] width 11 height 6
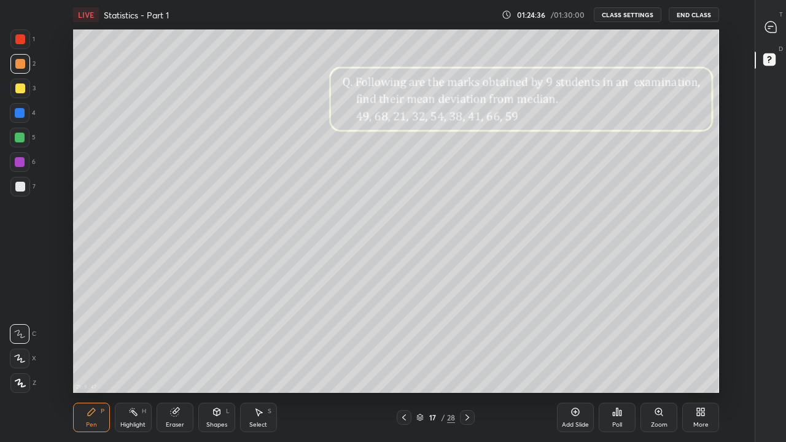
click at [181, 359] on div "Eraser" at bounding box center [175, 417] width 37 height 29
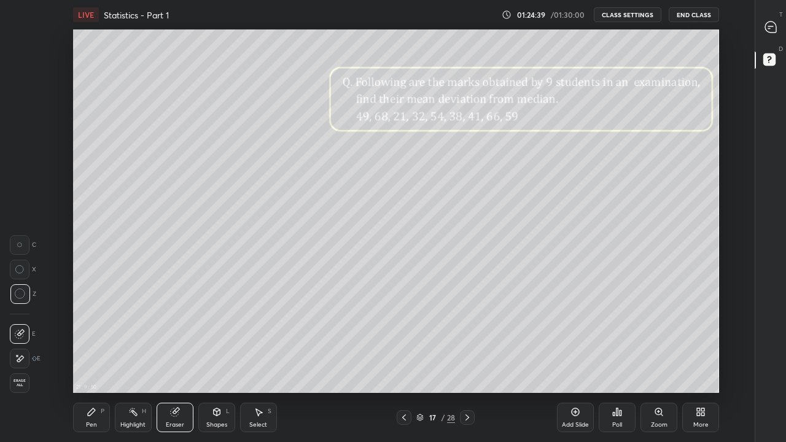
click at [92, 359] on icon at bounding box center [92, 412] width 10 height 10
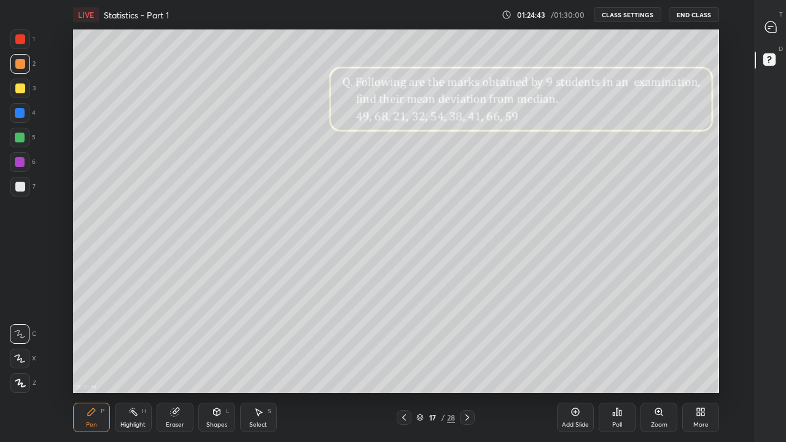
click at [168, 359] on div "Eraser" at bounding box center [175, 417] width 37 height 29
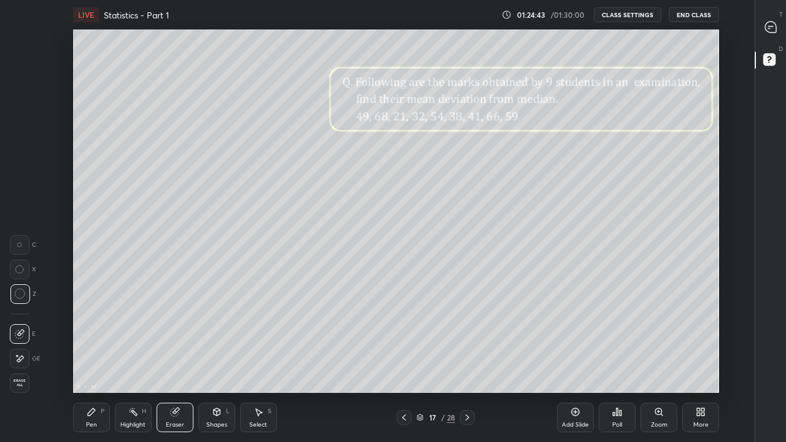
click at [21, 240] on div at bounding box center [20, 245] width 20 height 20
click at [96, 359] on div "Pen P" at bounding box center [91, 417] width 37 height 29
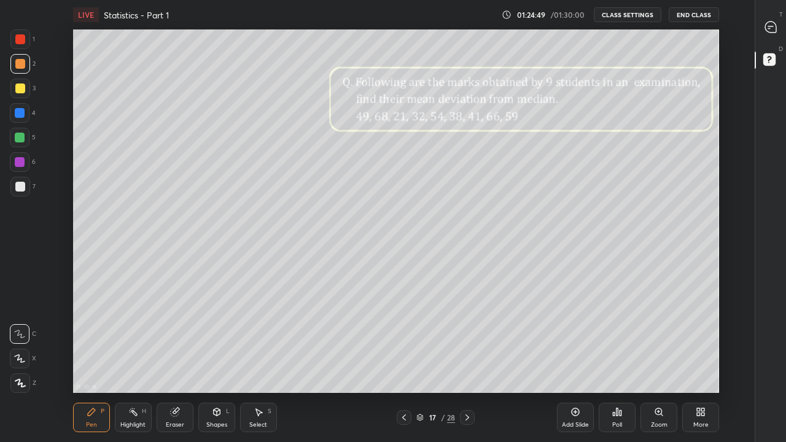
click at [175, 359] on div "Eraser" at bounding box center [175, 417] width 37 height 29
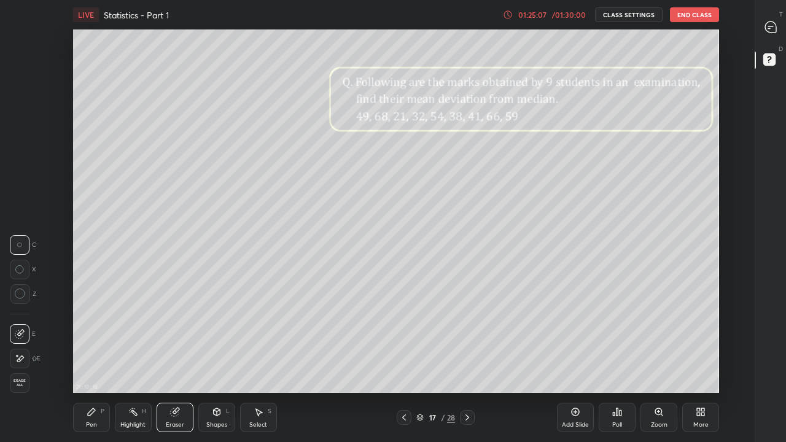
click at [96, 359] on div "Pen P" at bounding box center [91, 417] width 37 height 29
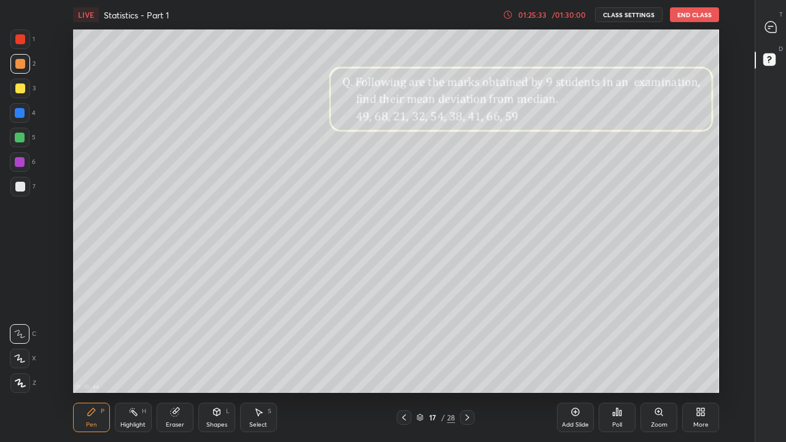
click at [467, 359] on icon at bounding box center [467, 418] width 10 height 10
click at [404, 359] on icon at bounding box center [404, 418] width 4 height 6
click at [467, 359] on icon at bounding box center [467, 418] width 10 height 10
click at [402, 359] on icon at bounding box center [404, 418] width 10 height 10
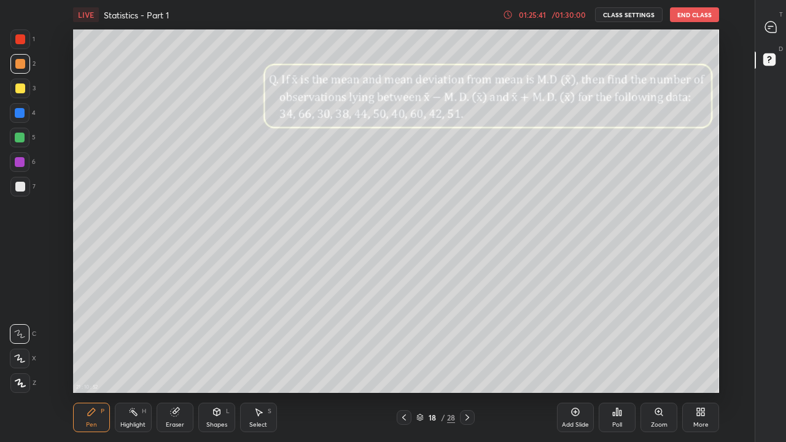
click at [22, 89] on div at bounding box center [20, 89] width 10 height 10
click at [656, 359] on div "Zoom" at bounding box center [659, 417] width 37 height 29
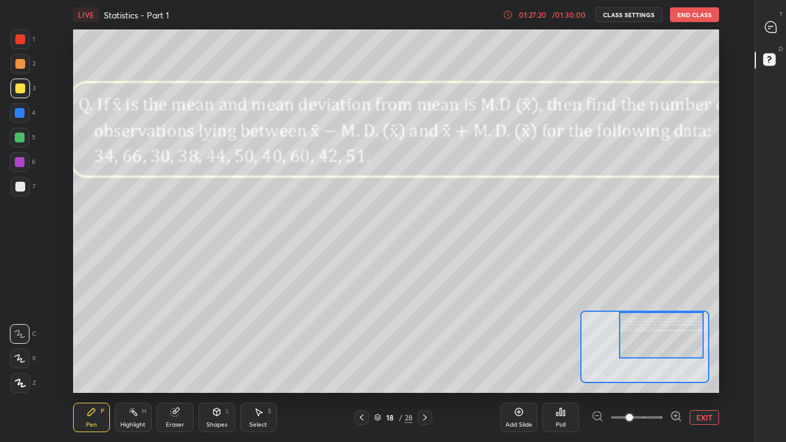
click at [174, 359] on div "Eraser" at bounding box center [175, 417] width 37 height 29
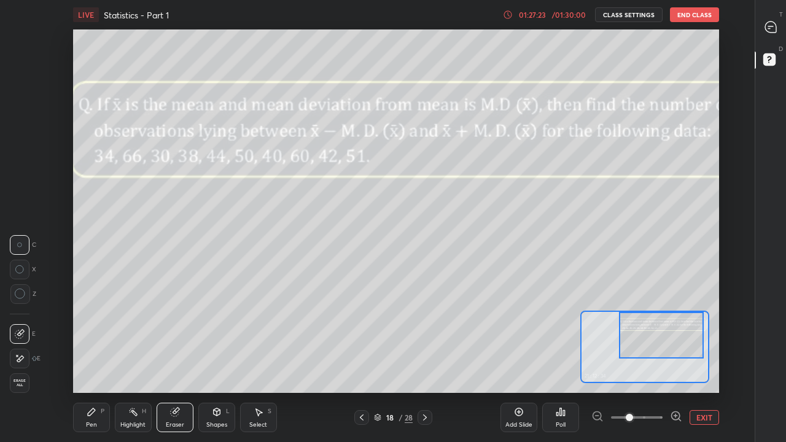
click at [79, 359] on div "Pen P" at bounding box center [91, 417] width 37 height 29
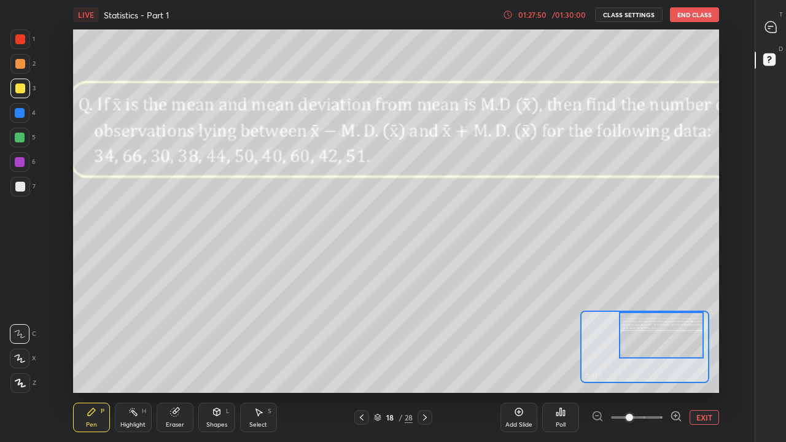
click at [170, 359] on div "Eraser" at bounding box center [175, 417] width 37 height 29
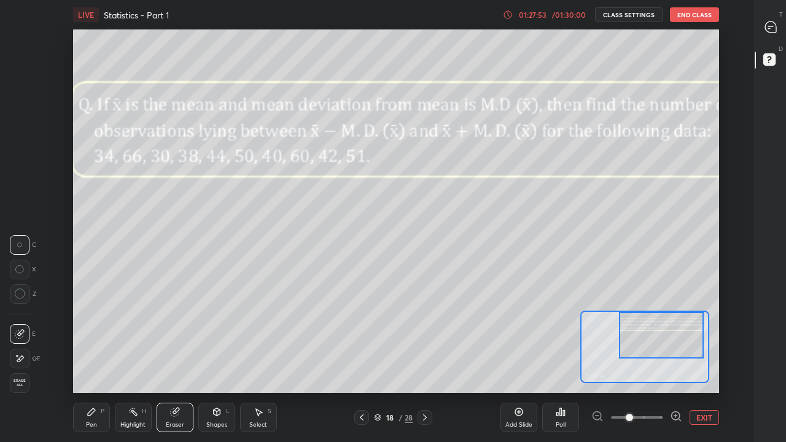
click at [84, 359] on div "Pen P" at bounding box center [91, 417] width 37 height 29
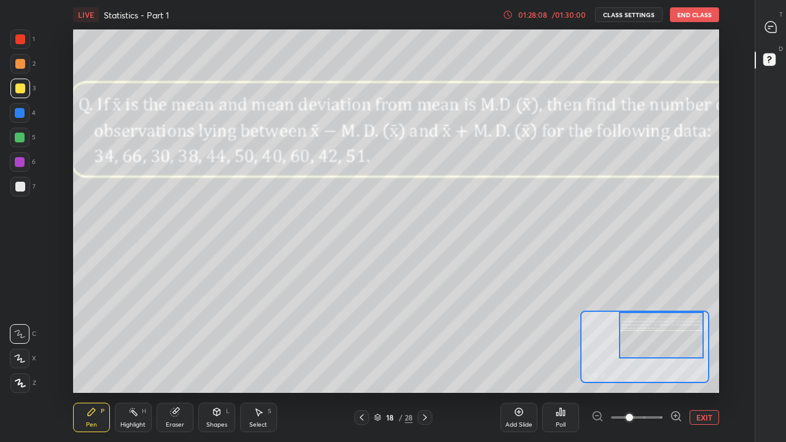
click at [23, 64] on div at bounding box center [20, 64] width 10 height 10
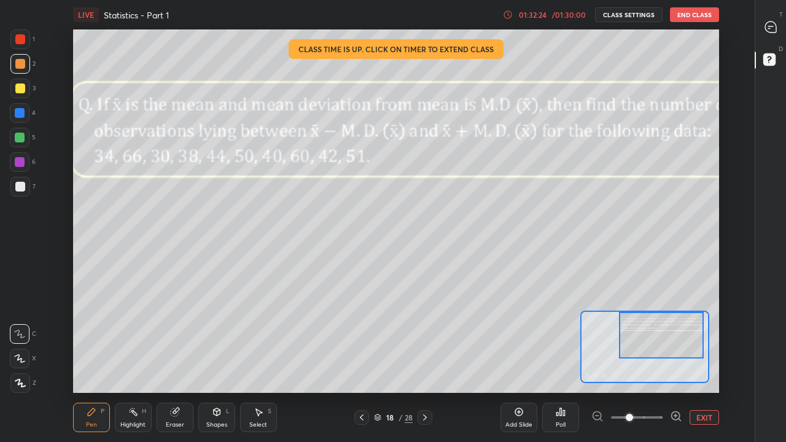
click at [704, 359] on button "EXIT" at bounding box center [704, 417] width 29 height 15
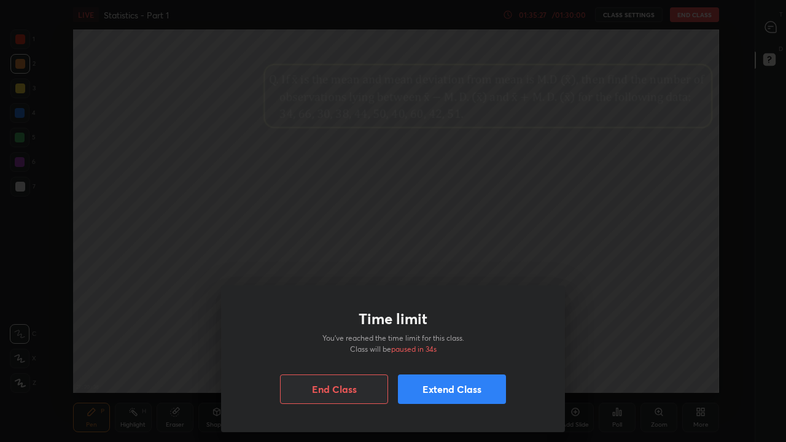
click at [348, 359] on button "End Class" at bounding box center [334, 389] width 108 height 29
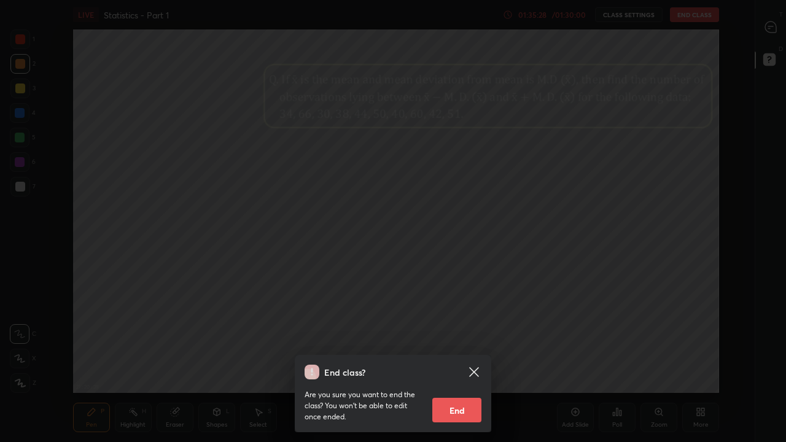
click at [461, 359] on button "End" at bounding box center [456, 410] width 49 height 25
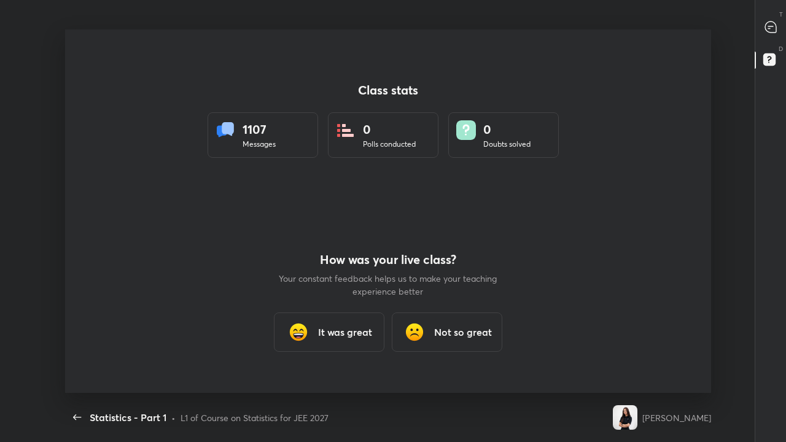
scroll to position [61047, 60634]
click at [77, 359] on icon "button" at bounding box center [77, 417] width 15 height 15
